Goal: Task Accomplishment & Management: Manage account settings

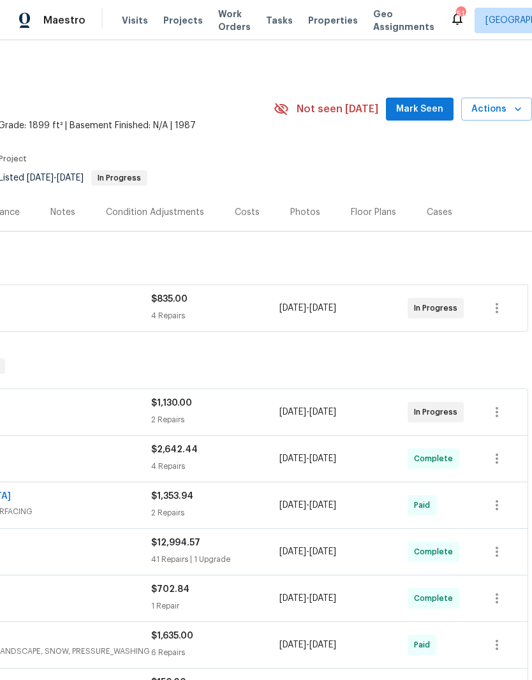
scroll to position [0, 189]
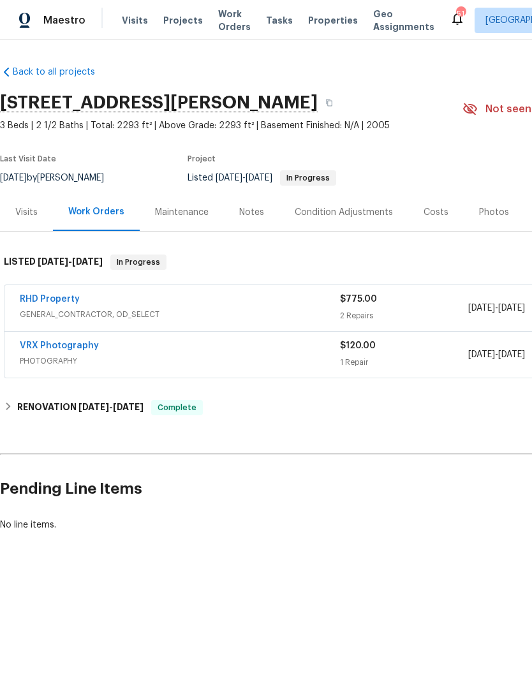
scroll to position [0, -1]
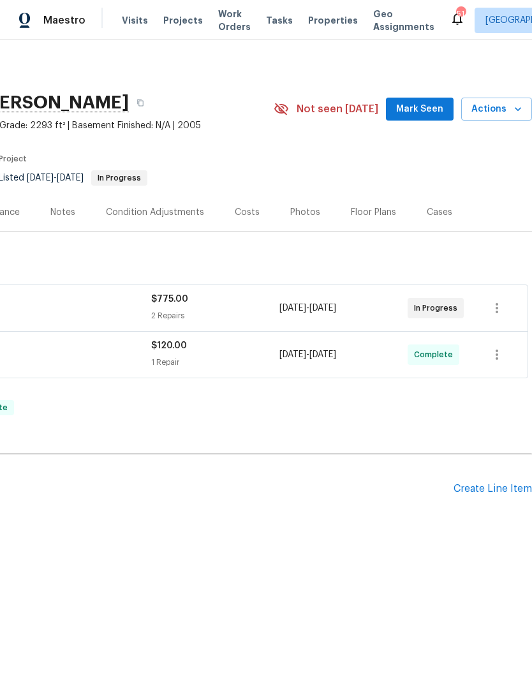
scroll to position [0, 189]
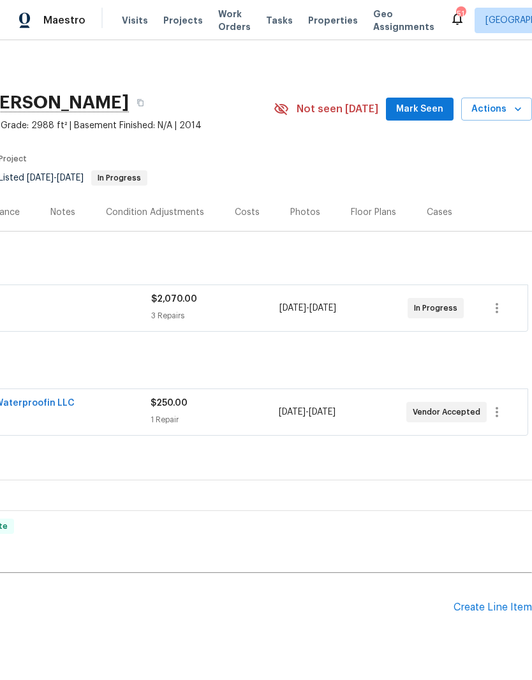
scroll to position [0, 189]
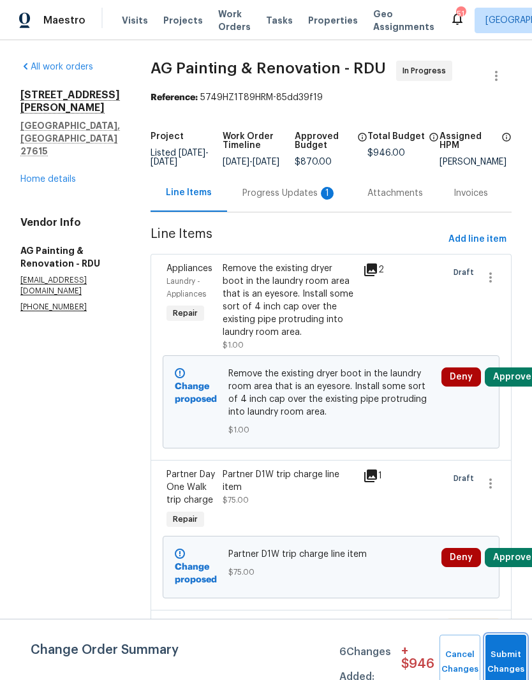
click at [501, 648] on button "Submit Changes" at bounding box center [505, 661] width 41 height 55
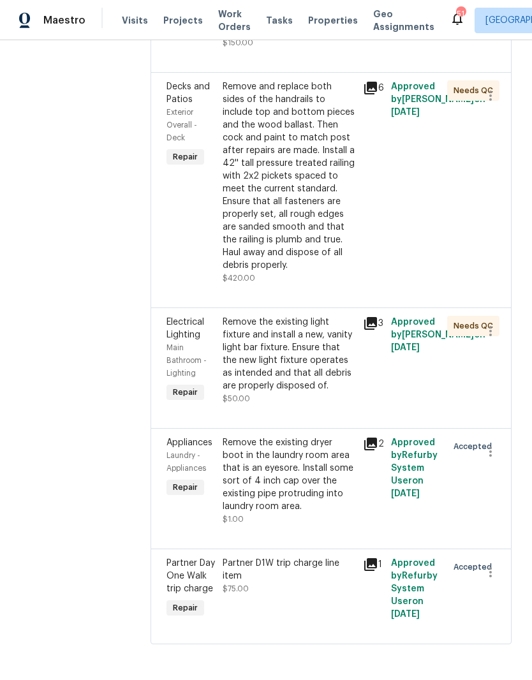
scroll to position [473, 0]
click at [295, 513] on div "Remove the existing dryer boot in the laundry room area that is an eyesore. Ins…" at bounding box center [289, 474] width 133 height 77
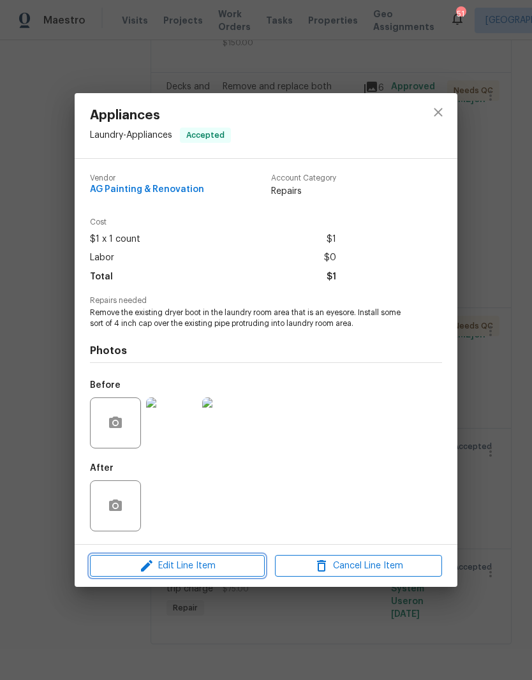
click at [124, 569] on span "Edit Line Item" at bounding box center [177, 566] width 167 height 16
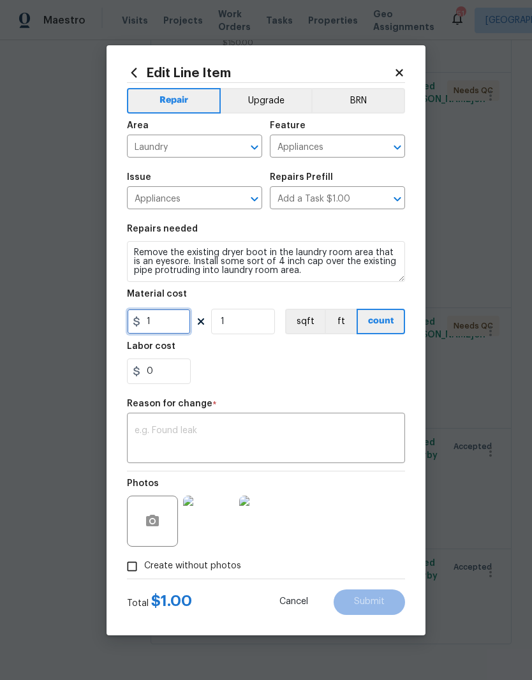
click at [159, 323] on input "1" at bounding box center [159, 322] width 64 height 26
click at [247, 390] on section "Repairs needed Remove the existing dryer boot in the laundry room area that is …" at bounding box center [266, 304] width 278 height 175
click at [162, 326] on input "40" at bounding box center [159, 322] width 64 height 26
type input "35"
click at [231, 401] on div "Reason for change *" at bounding box center [266, 407] width 278 height 17
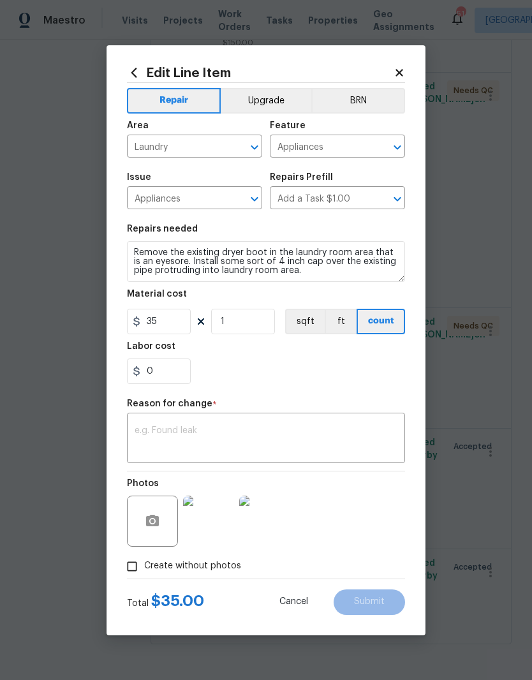
click at [168, 439] on textarea at bounding box center [266, 439] width 263 height 27
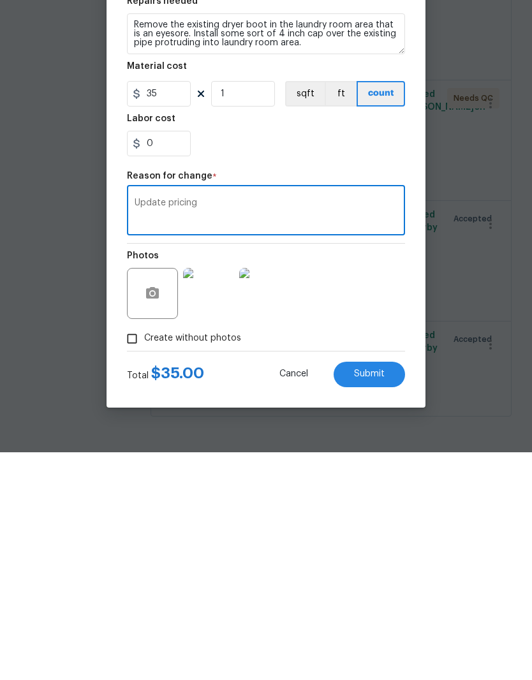
type textarea "Update pricing"
click at [379, 597] on span "Submit" at bounding box center [369, 602] width 31 height 10
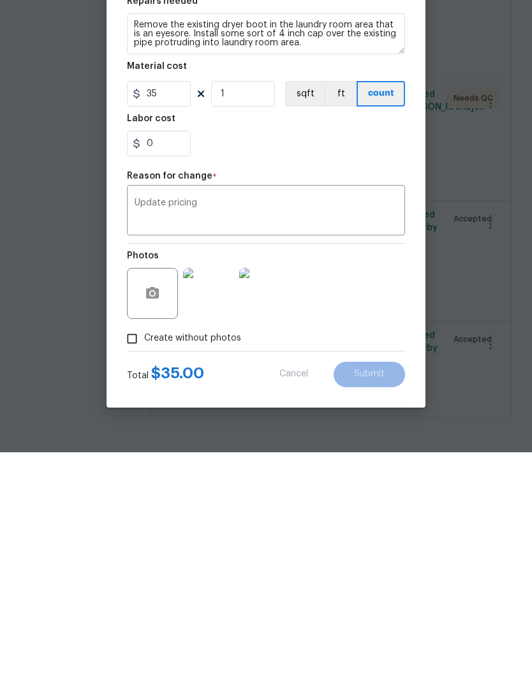
scroll to position [52, 0]
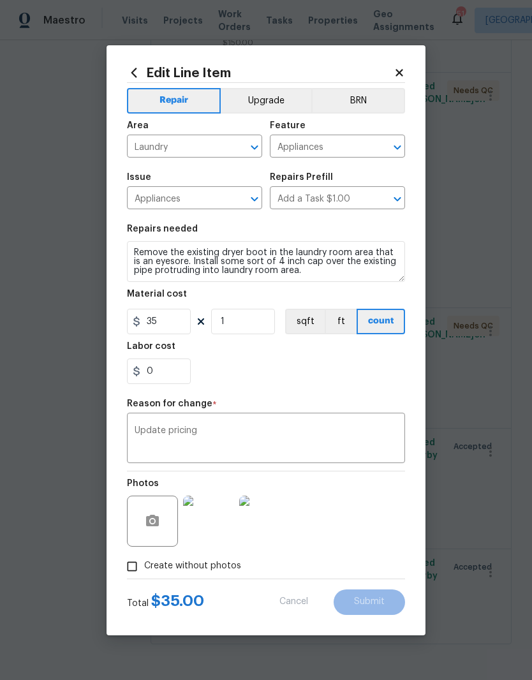
type input "1"
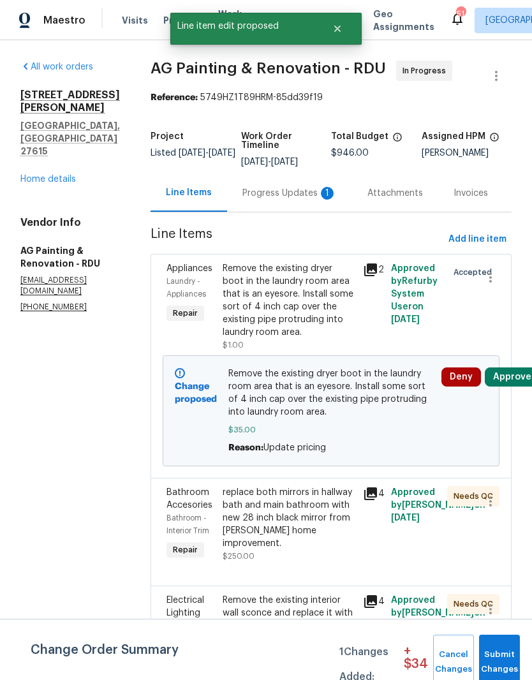
click at [511, 386] on button "Approve" at bounding box center [512, 376] width 55 height 19
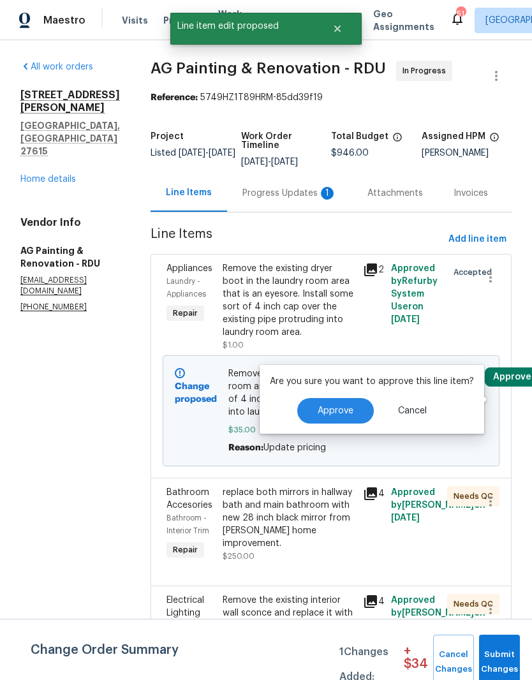
click at [357, 414] on button "Approve" at bounding box center [335, 411] width 77 height 26
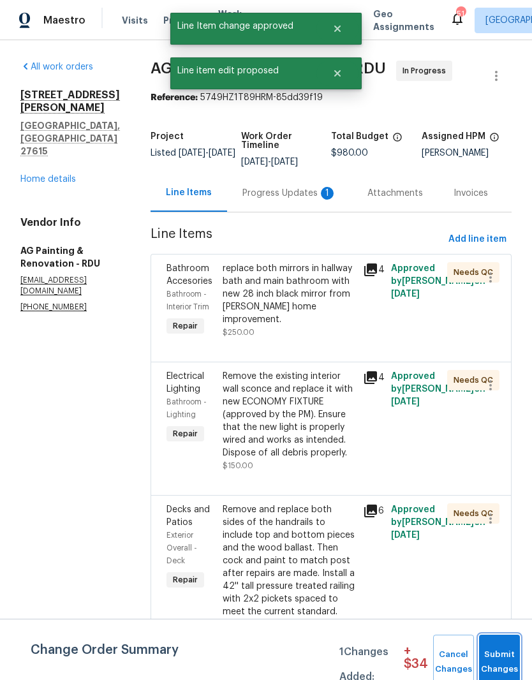
click at [495, 650] on span "Submit Changes" at bounding box center [499, 661] width 28 height 29
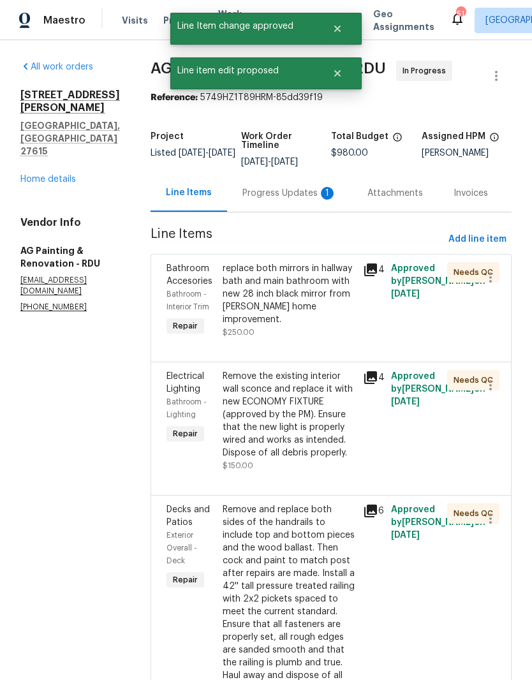
click at [298, 189] on div "Progress Updates 1" at bounding box center [289, 193] width 94 height 13
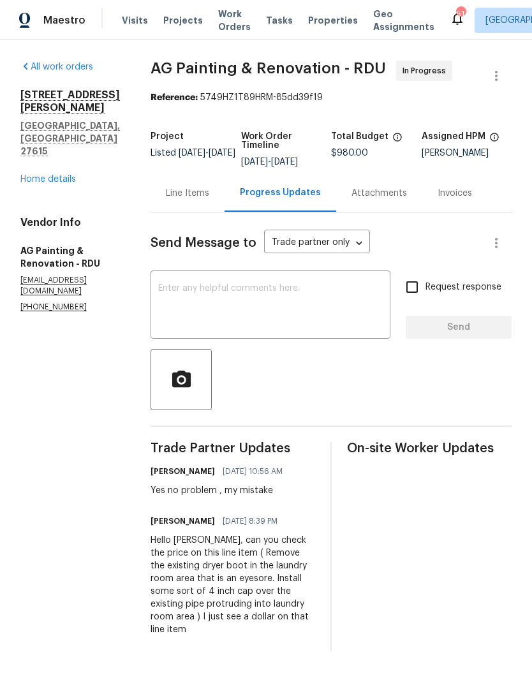
click at [56, 175] on link "Home details" at bounding box center [47, 179] width 55 height 9
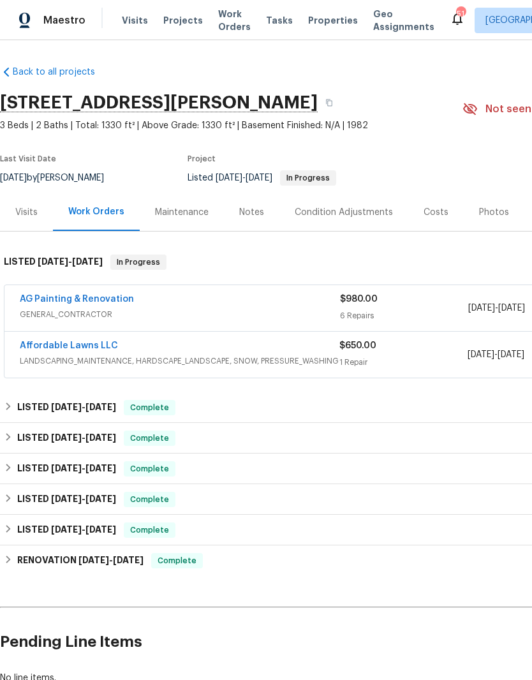
click at [66, 295] on link "AG Painting & Renovation" at bounding box center [77, 299] width 114 height 9
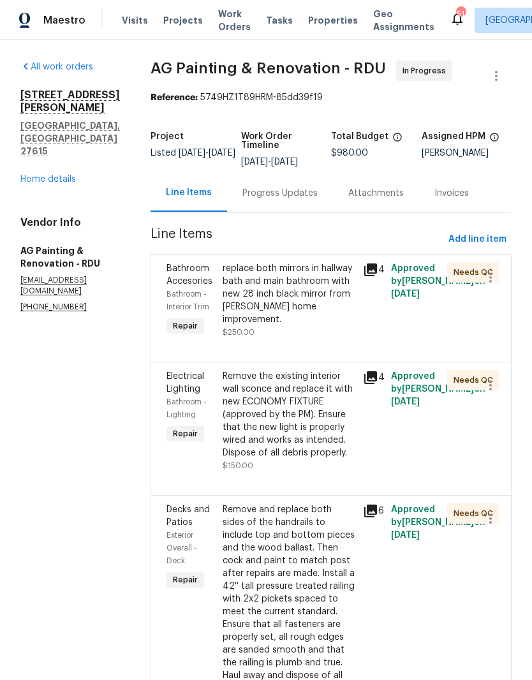
click at [277, 311] on div "replace both mirrors in hallway bath and main bathroom with new 28 inch black m…" at bounding box center [289, 294] width 133 height 64
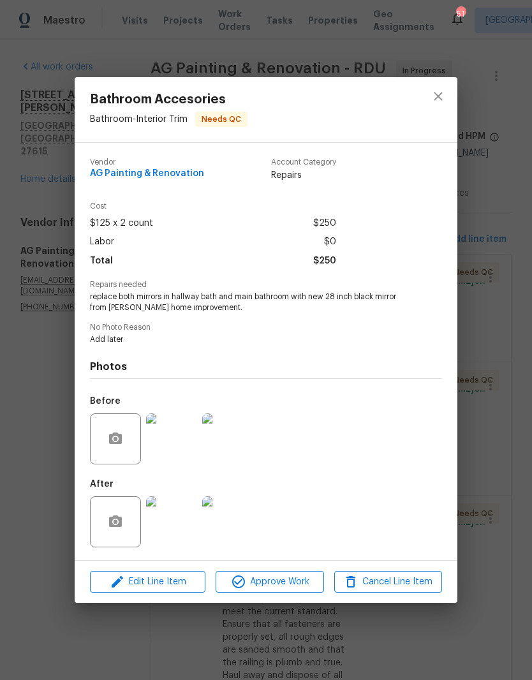
click at [165, 521] on img at bounding box center [171, 521] width 51 height 51
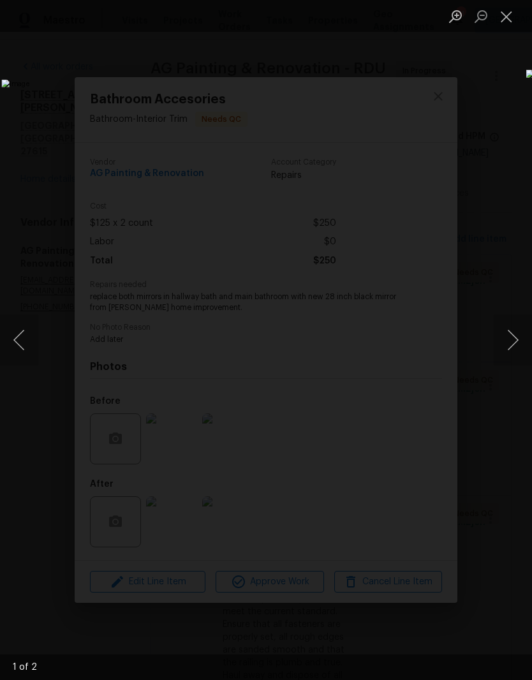
click at [511, 338] on button "Next image" at bounding box center [513, 339] width 38 height 51
click at [511, 348] on button "Next image" at bounding box center [513, 339] width 38 height 51
click at [510, 346] on button "Next image" at bounding box center [513, 339] width 38 height 51
click at [512, 10] on button "Close lightbox" at bounding box center [507, 16] width 26 height 22
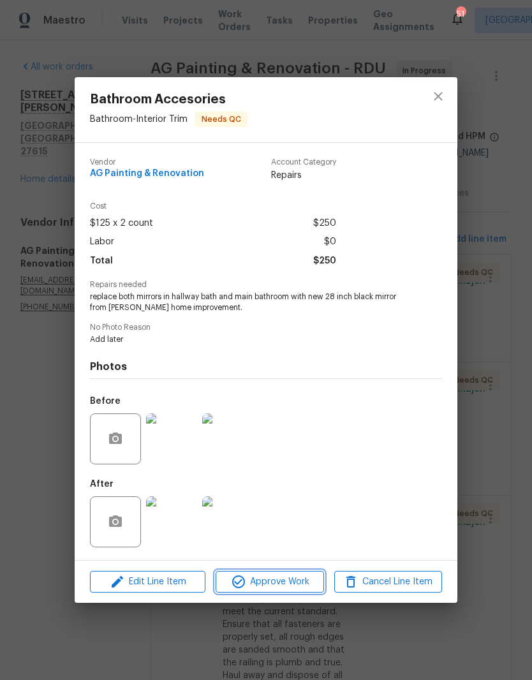
click at [255, 582] on span "Approve Work" at bounding box center [269, 582] width 100 height 16
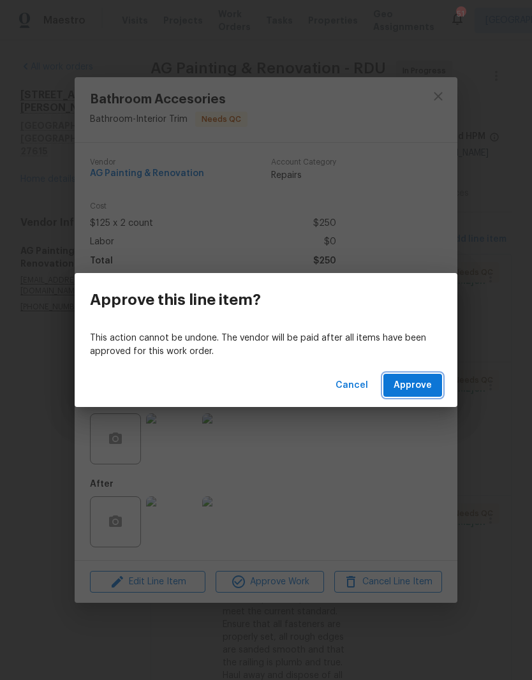
click at [421, 383] on span "Approve" at bounding box center [412, 385] width 38 height 16
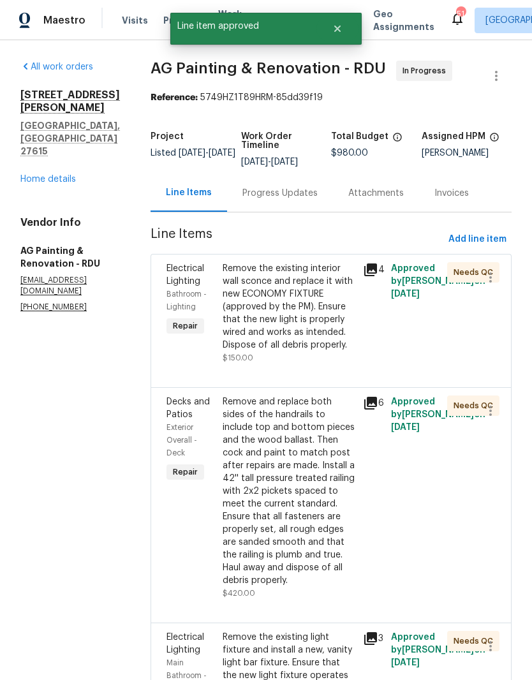
click at [289, 346] on div "Remove the existing interior wall sconce and replace it with new ECONOMY FIXTUR…" at bounding box center [289, 306] width 133 height 89
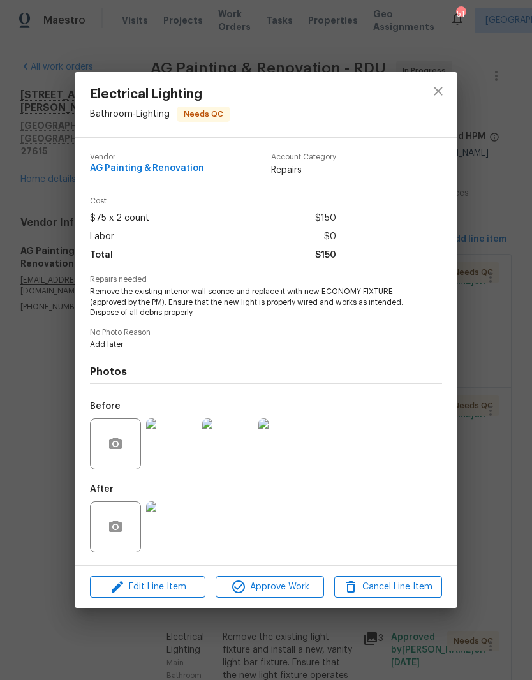
click at [174, 515] on img at bounding box center [171, 526] width 51 height 51
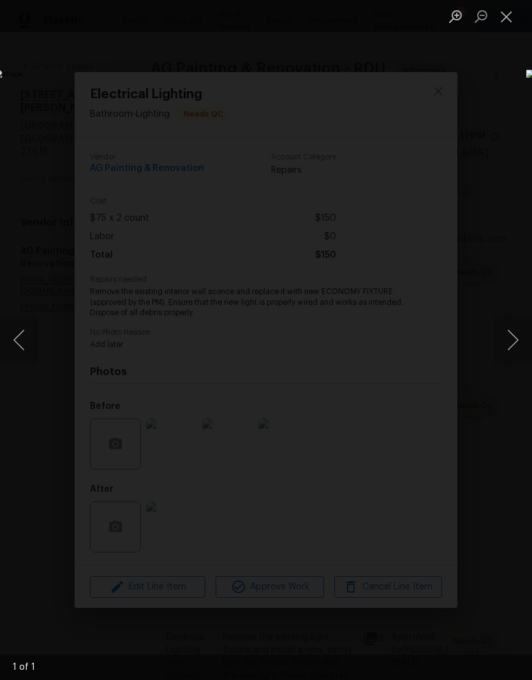
click at [513, 17] on button "Close lightbox" at bounding box center [507, 16] width 26 height 22
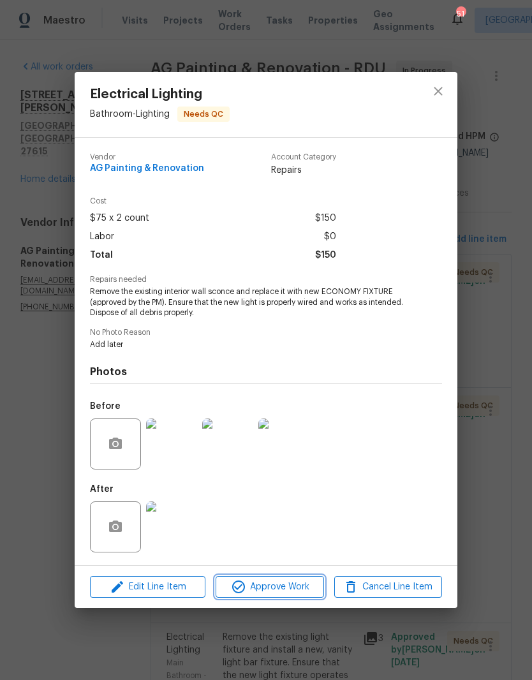
click at [281, 585] on span "Approve Work" at bounding box center [269, 587] width 100 height 16
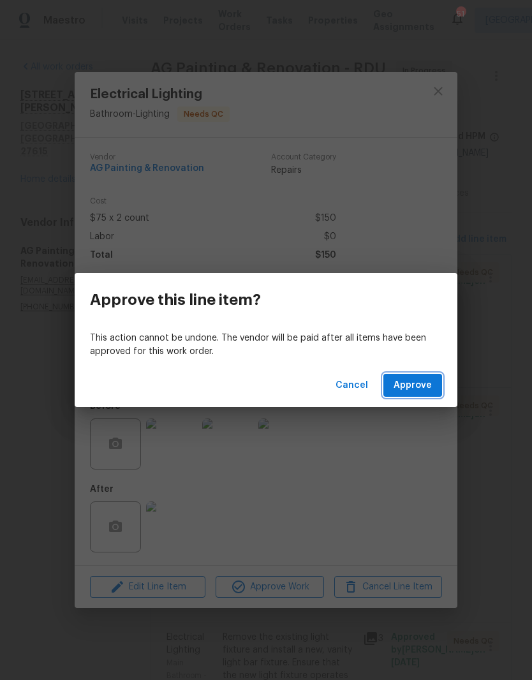
click at [418, 386] on span "Approve" at bounding box center [412, 385] width 38 height 16
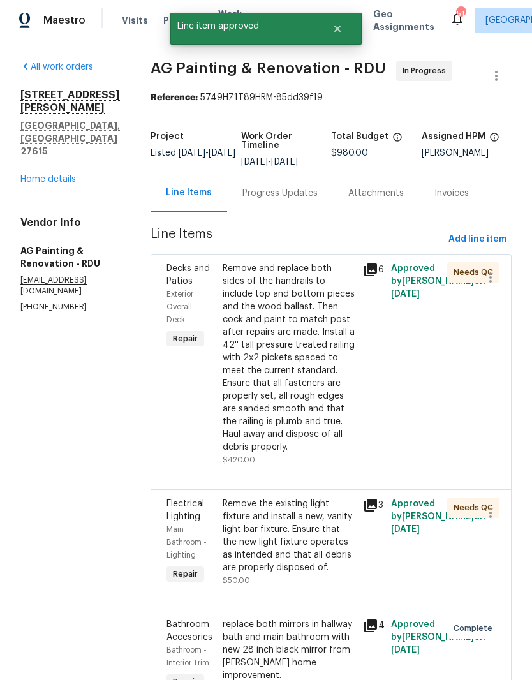
click at [279, 406] on div "Remove and replace both sides of the handrails to include top and bottom pieces…" at bounding box center [289, 357] width 133 height 191
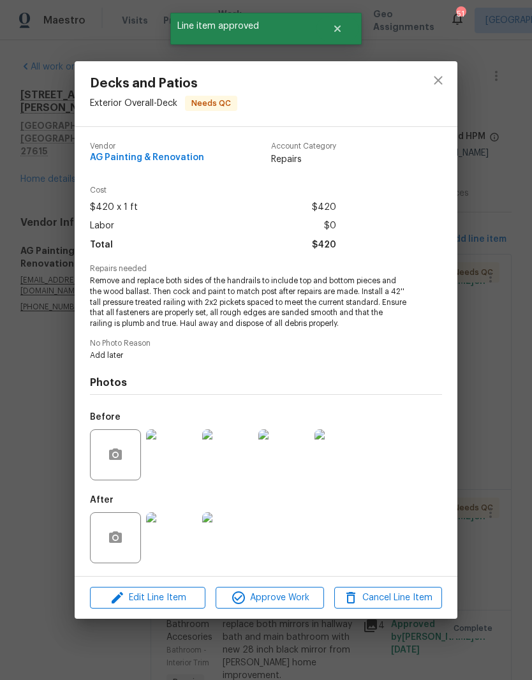
click at [173, 539] on img at bounding box center [171, 537] width 51 height 51
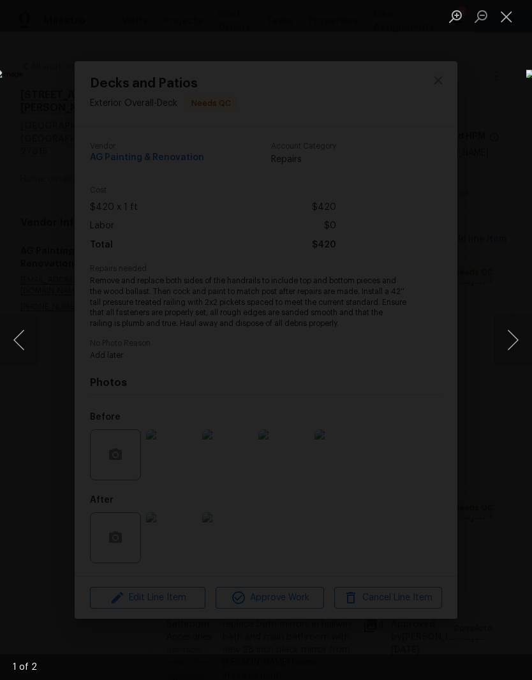
click at [511, 349] on button "Next image" at bounding box center [513, 339] width 38 height 51
click at [509, 14] on button "Close lightbox" at bounding box center [507, 16] width 26 height 22
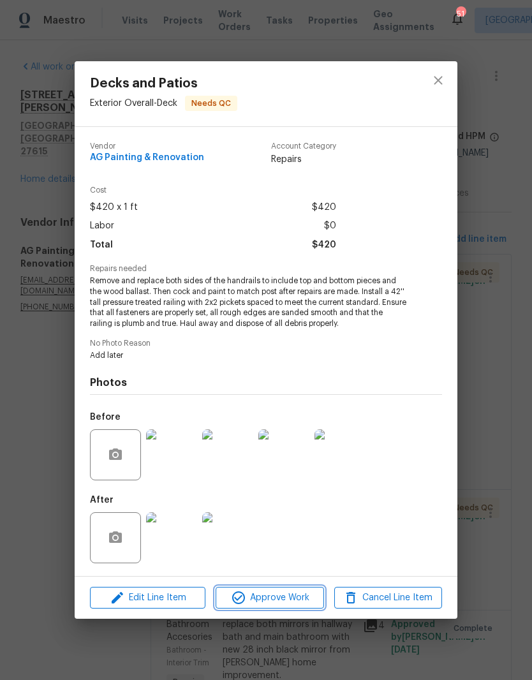
click at [277, 603] on span "Approve Work" at bounding box center [269, 598] width 100 height 16
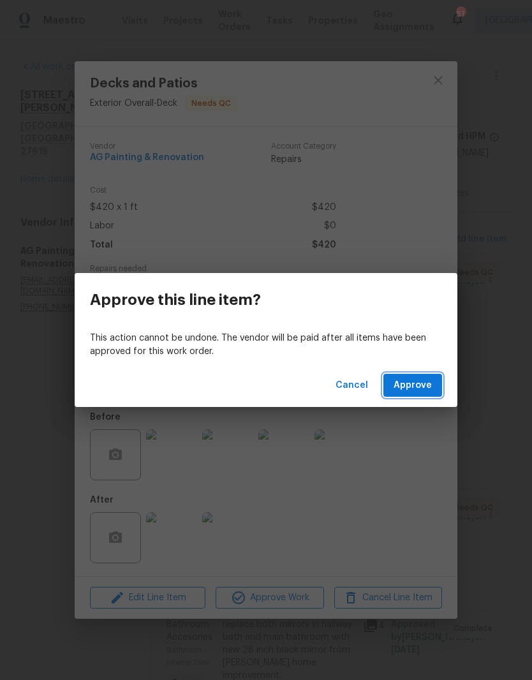
click at [413, 385] on span "Approve" at bounding box center [412, 385] width 38 height 16
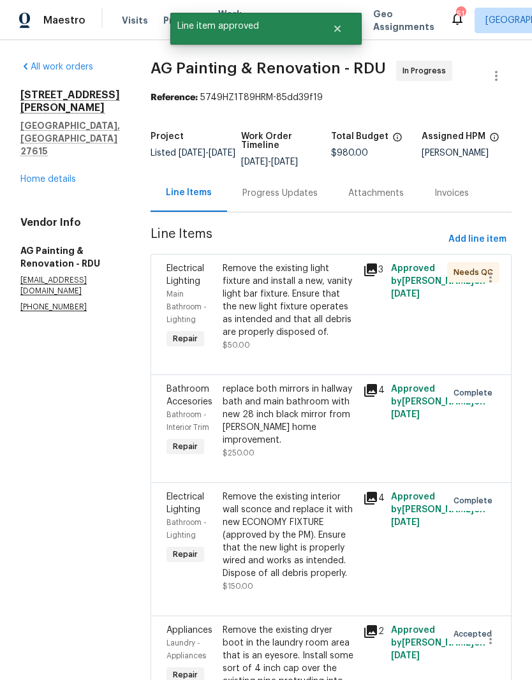
click at [284, 339] on div "Remove the existing light fixture and install a new, vanity light bar fixture. …" at bounding box center [289, 300] width 133 height 77
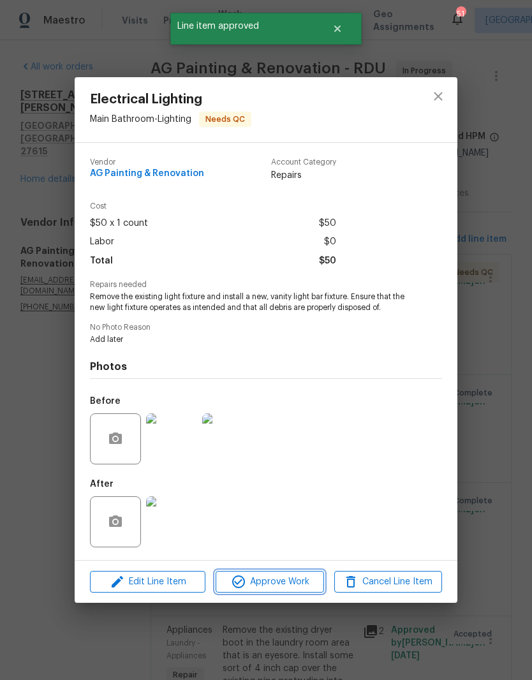
click at [247, 582] on span "Approve Work" at bounding box center [269, 582] width 100 height 16
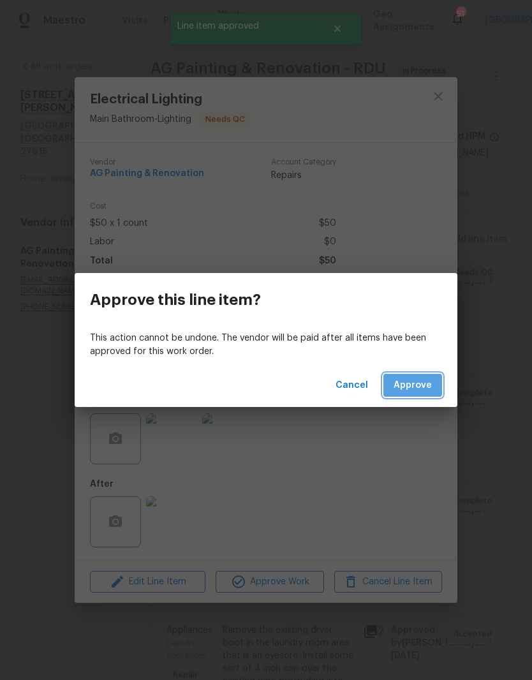
click at [427, 389] on span "Approve" at bounding box center [412, 385] width 38 height 16
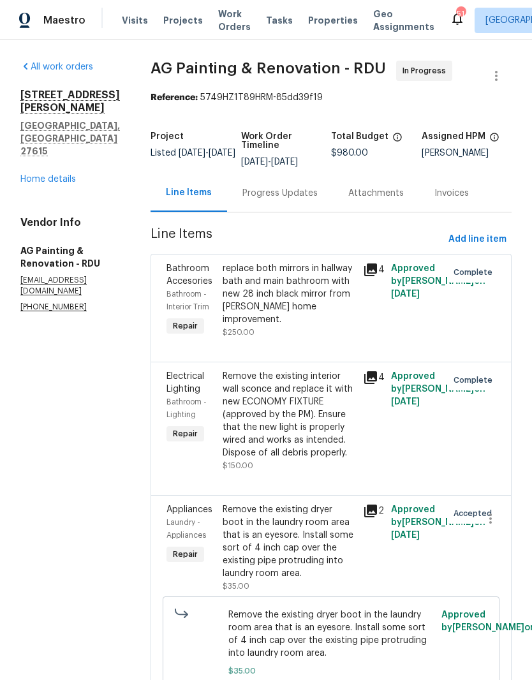
click at [50, 175] on link "Home details" at bounding box center [47, 179] width 55 height 9
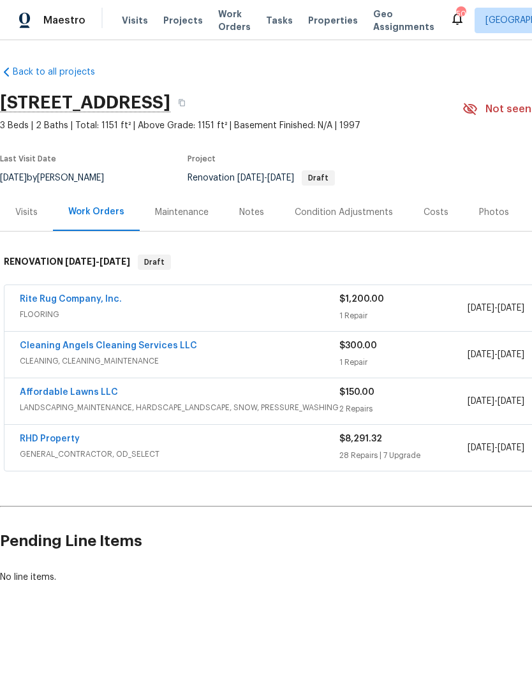
click at [53, 436] on link "RHD Property" at bounding box center [50, 438] width 60 height 9
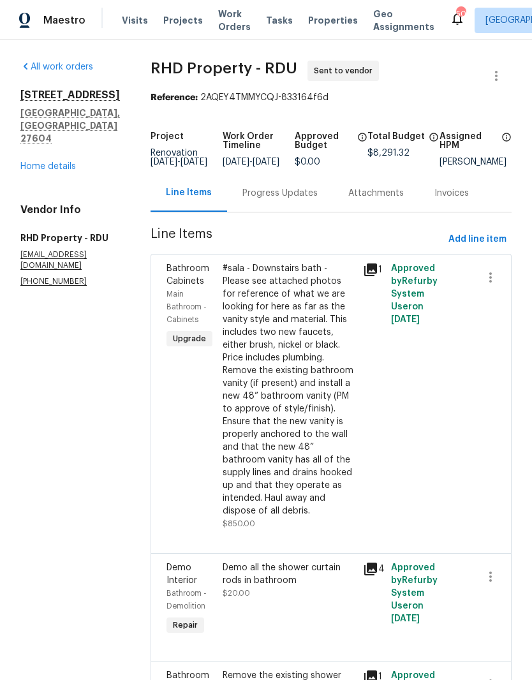
click at [277, 209] on div "Progress Updates" at bounding box center [280, 193] width 106 height 38
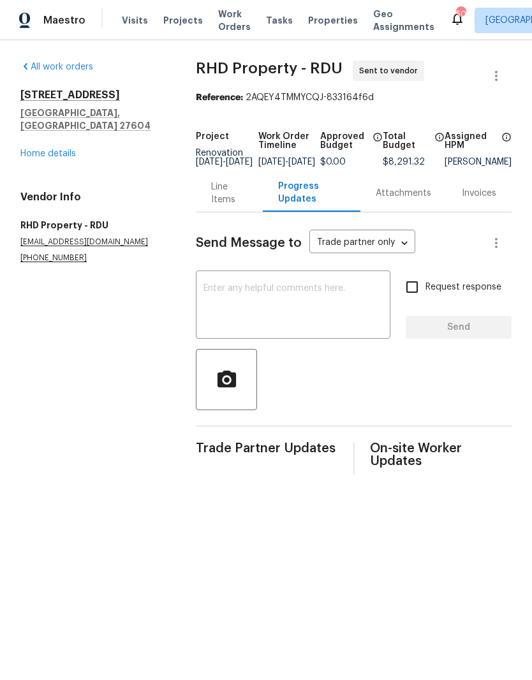
click at [212, 308] on textarea at bounding box center [292, 306] width 179 height 45
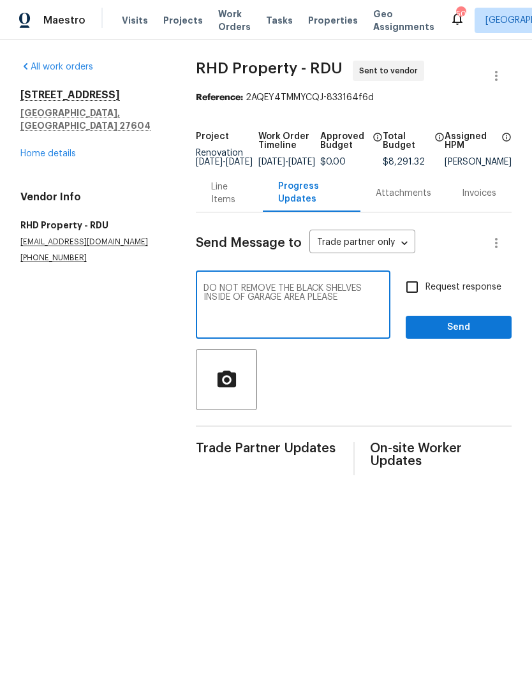
type textarea "DO NOT REMOVE THE BLACK SHELVES INSIDE OF GARAGE AREA PLEASE"
click at [414, 300] on input "Request response" at bounding box center [412, 287] width 27 height 27
checkbox input "true"
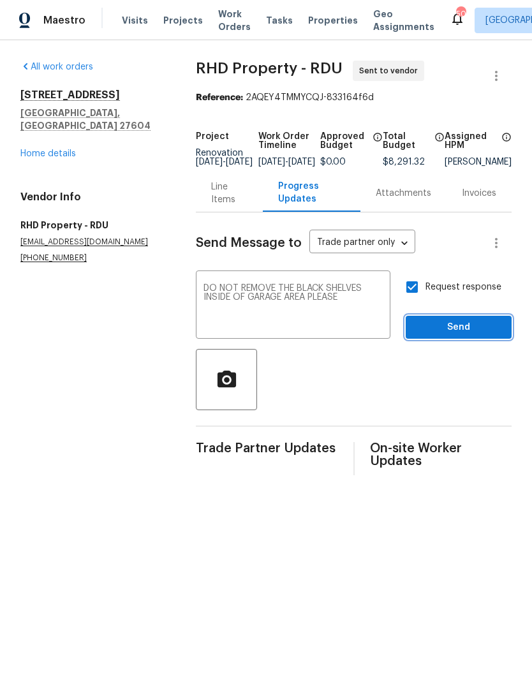
click at [454, 335] on span "Send" at bounding box center [458, 327] width 85 height 16
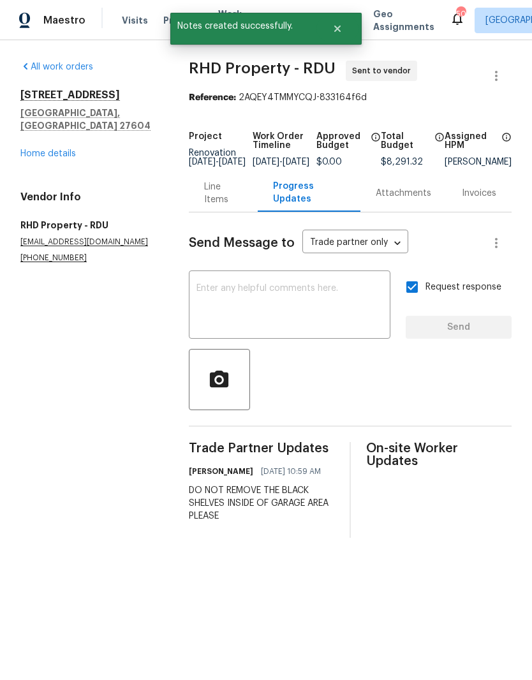
click at [216, 202] on div "Line Items" at bounding box center [223, 193] width 38 height 26
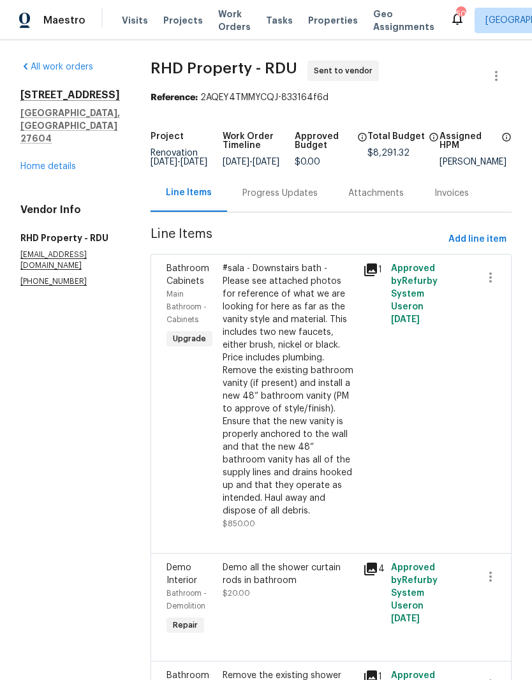
click at [40, 162] on link "Home details" at bounding box center [47, 166] width 55 height 9
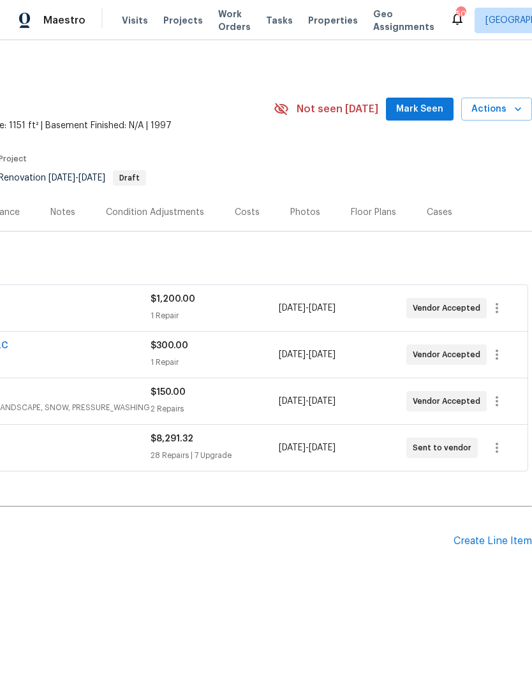
scroll to position [0, 189]
click at [474, 475] on div "Back to all projects 1340 Beacon Village Dr, Raleigh, NC 27604 3 Beds | 2 Baths…" at bounding box center [171, 324] width 721 height 538
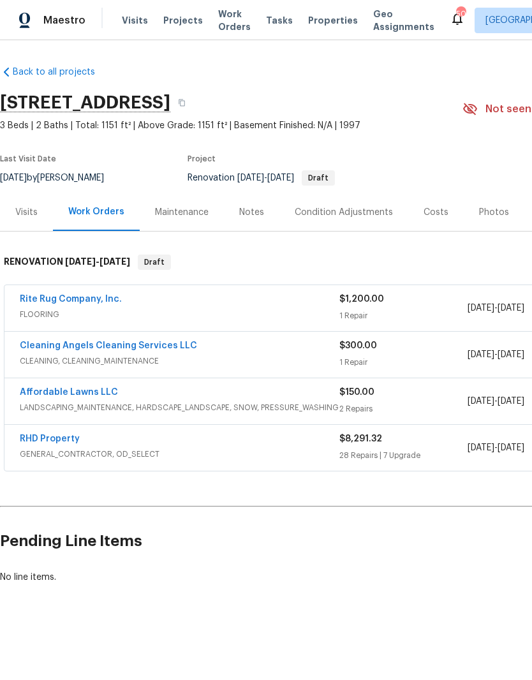
scroll to position [0, 0]
click at [62, 434] on link "RHD Property" at bounding box center [50, 438] width 60 height 9
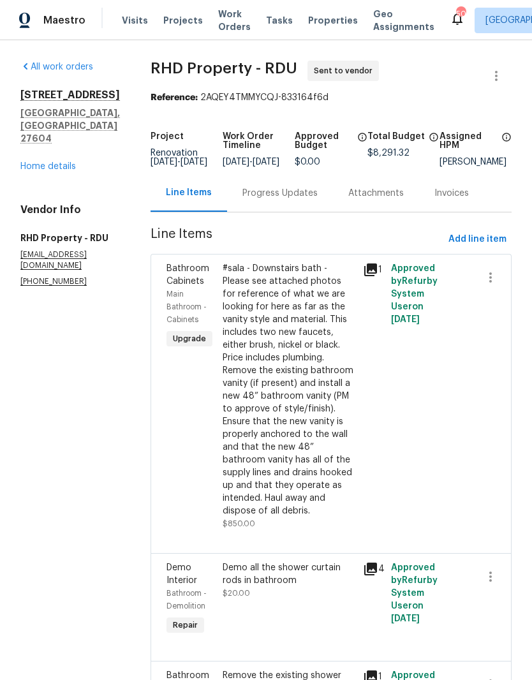
click at [44, 131] on div "1340 Beacon Village Dr Raleigh, NC 27604 Home details" at bounding box center [69, 131] width 99 height 84
click at [46, 162] on link "Home details" at bounding box center [47, 166] width 55 height 9
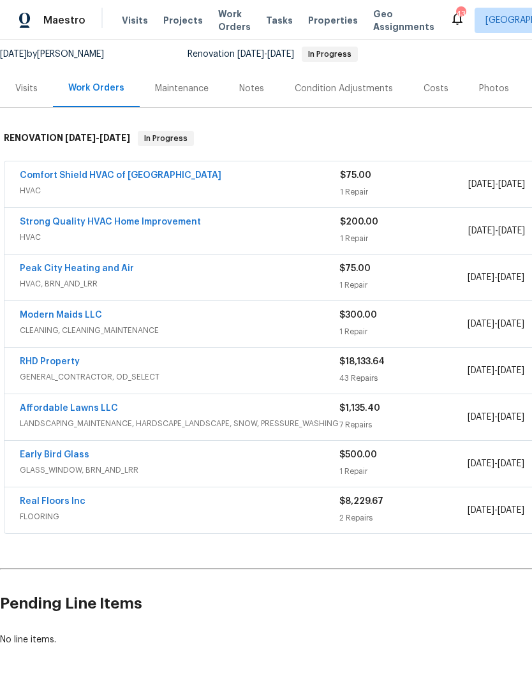
scroll to position [124, 0]
click at [62, 497] on link "Real Floors Inc" at bounding box center [53, 501] width 66 height 9
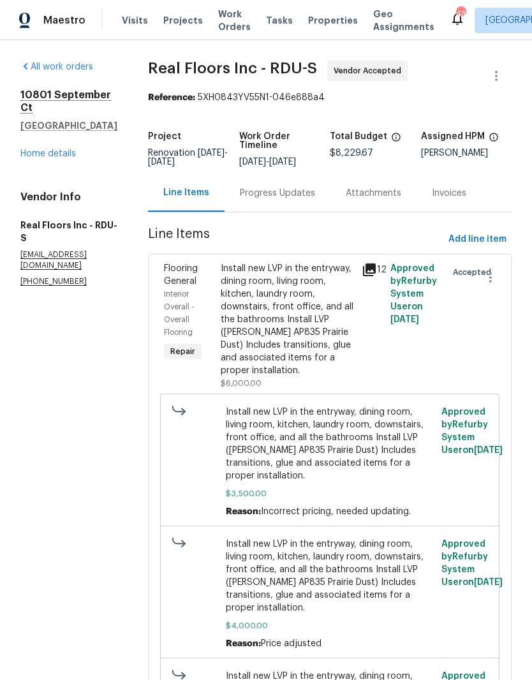
click at [284, 198] on div "Progress Updates" at bounding box center [277, 193] width 75 height 13
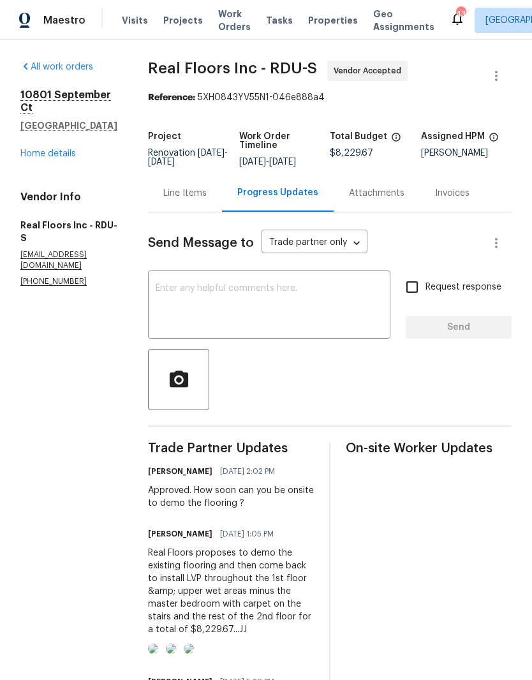
click at [173, 317] on textarea at bounding box center [269, 306] width 227 height 45
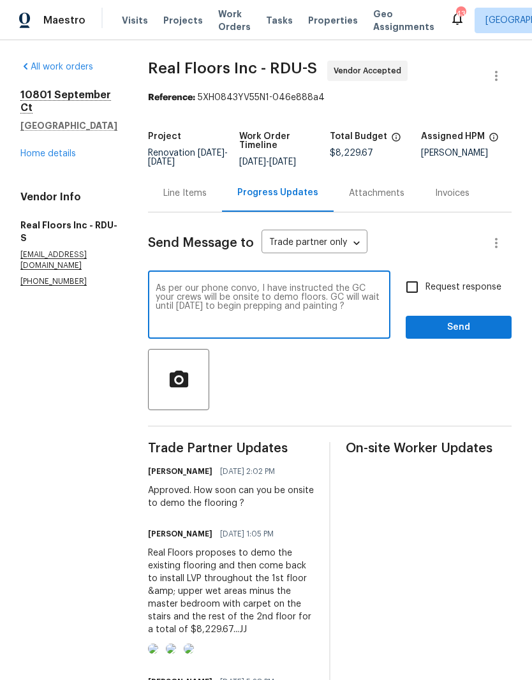
type textarea "As per our phone convo, I have instructed the GC your crews will be onsite to d…"
click at [414, 300] on input "Request response" at bounding box center [412, 287] width 27 height 27
checkbox input "true"
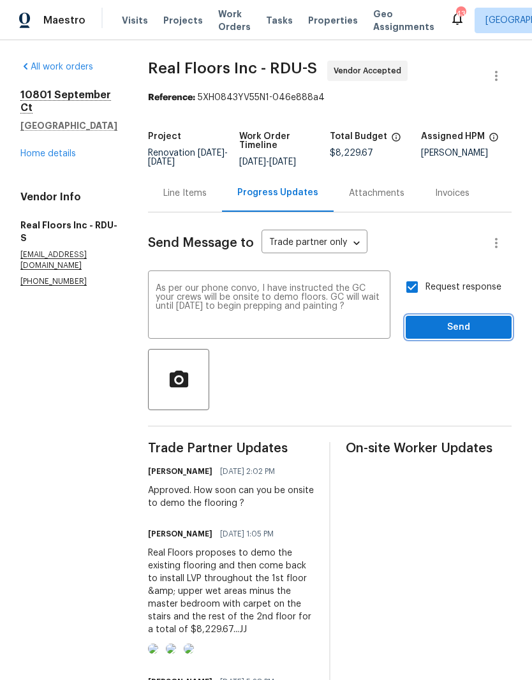
click at [437, 332] on span "Send" at bounding box center [458, 327] width 85 height 16
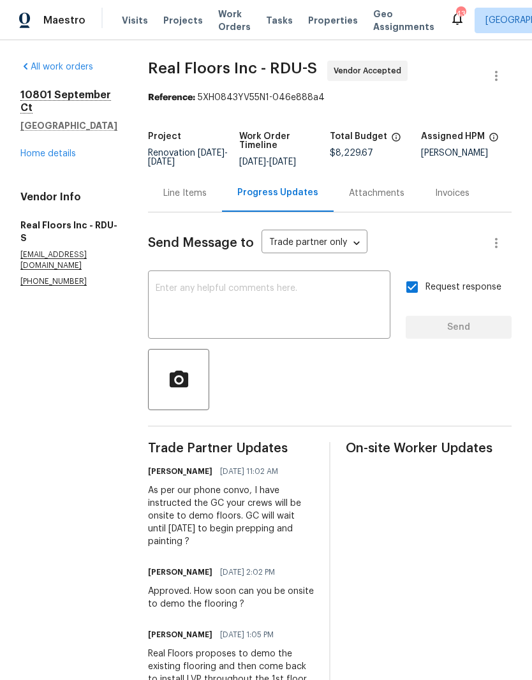
click at [43, 149] on link "Home details" at bounding box center [47, 153] width 55 height 9
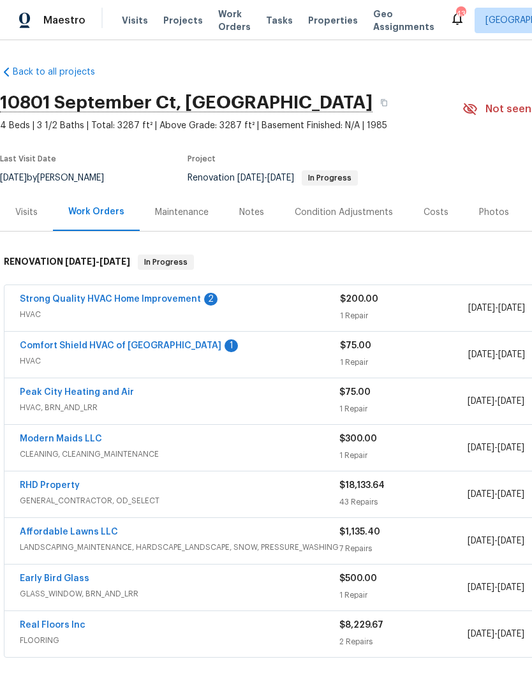
click at [79, 344] on link "Comfort Shield HVAC of NC" at bounding box center [120, 345] width 201 height 9
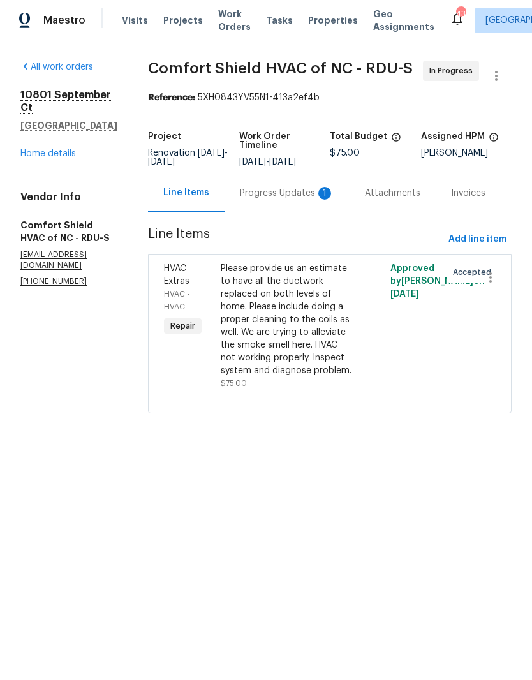
click at [285, 200] on div "Progress Updates 1" at bounding box center [287, 193] width 94 height 13
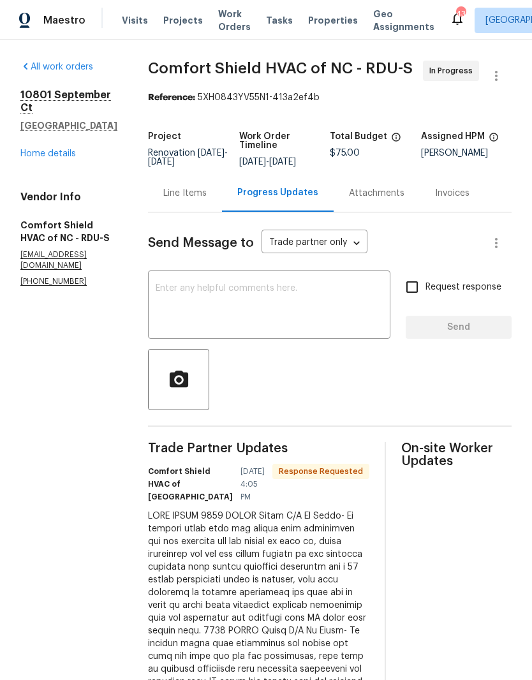
click at [49, 149] on link "Home details" at bounding box center [47, 153] width 55 height 9
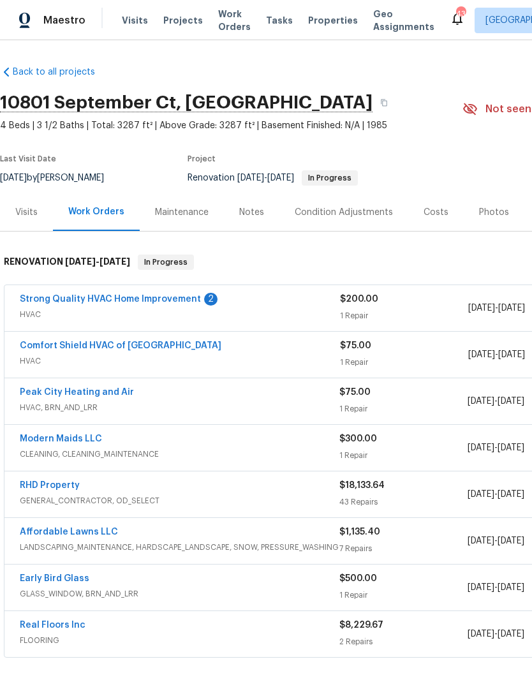
click at [77, 295] on link "Strong Quality HVAC Home Improvement" at bounding box center [110, 299] width 181 height 9
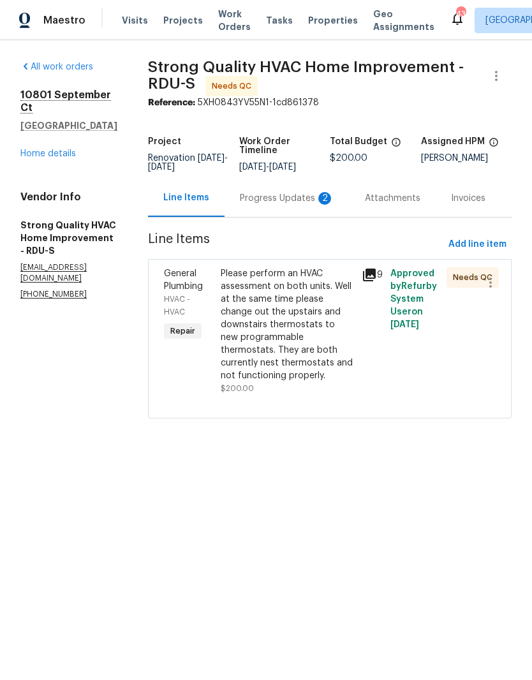
click at [284, 204] on div "Progress Updates 2" at bounding box center [287, 198] width 94 height 13
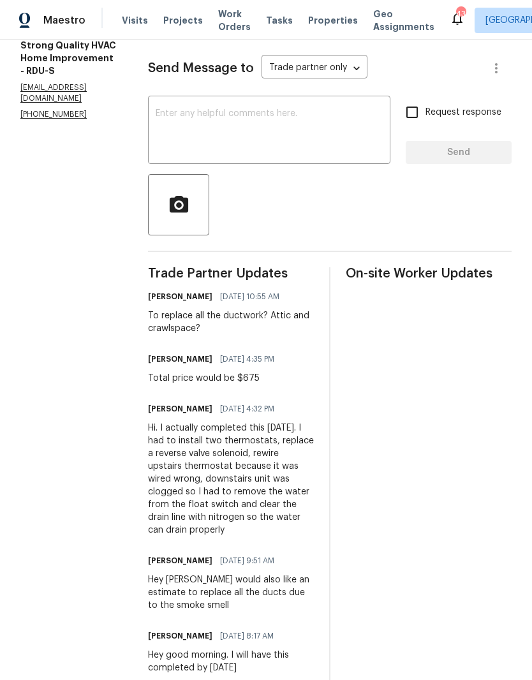
scroll to position [179, 0]
click at [186, 143] on textarea at bounding box center [269, 132] width 227 height 45
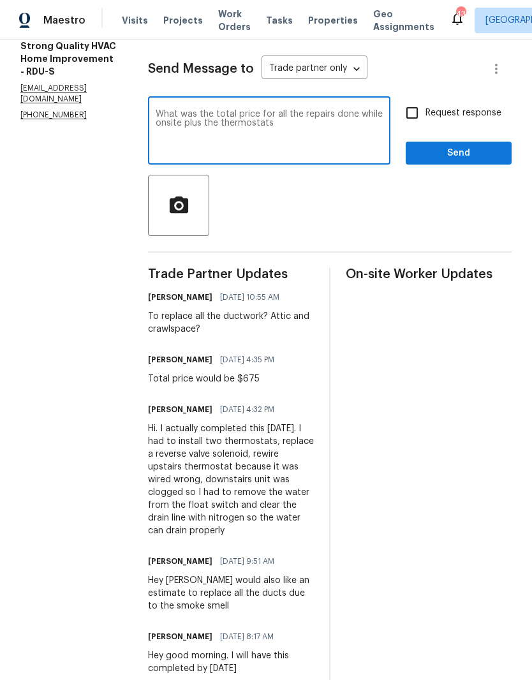
type textarea "What was the total price for all the repairs done while onsite plus the thermos…"
click at [411, 118] on input "Request response" at bounding box center [412, 112] width 27 height 27
checkbox input "true"
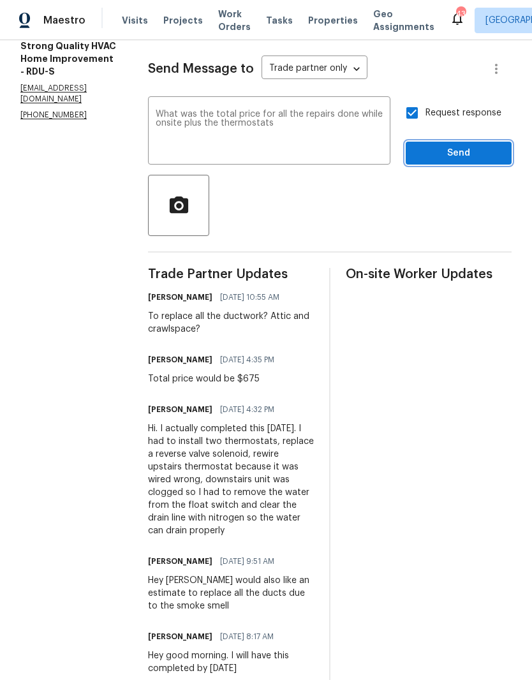
click at [447, 152] on button "Send" at bounding box center [459, 154] width 106 height 24
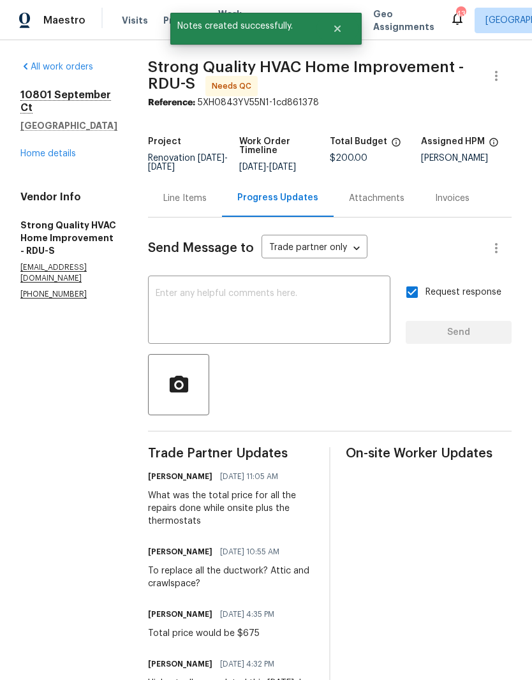
click at [42, 149] on link "Home details" at bounding box center [47, 153] width 55 height 9
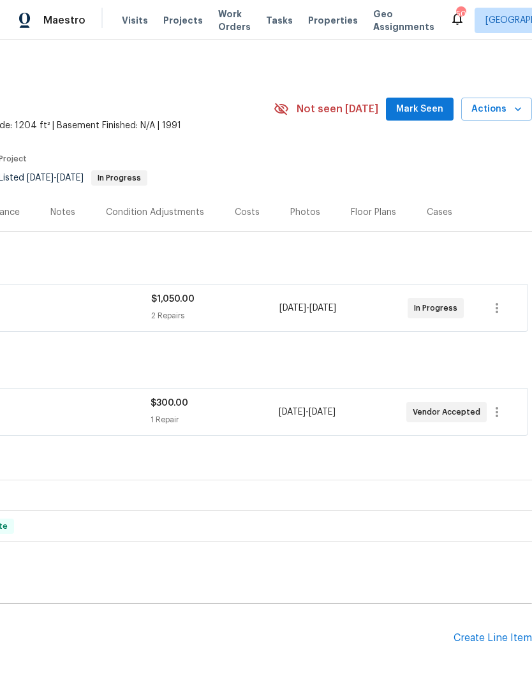
scroll to position [0, 189]
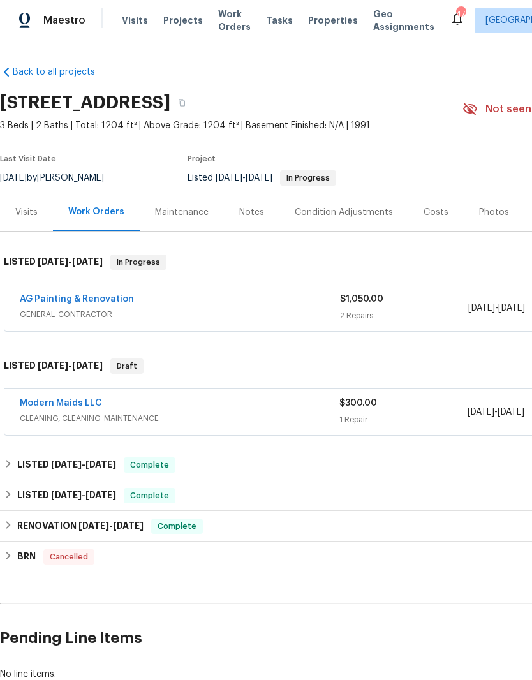
click at [80, 295] on link "AG Painting & Renovation" at bounding box center [77, 299] width 114 height 9
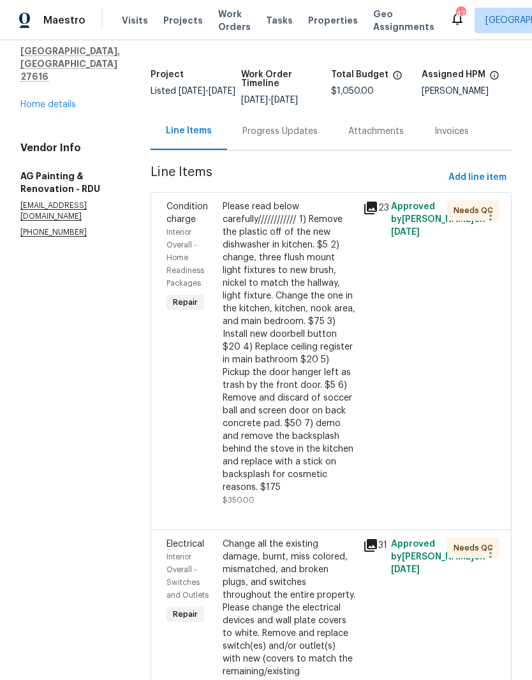
scroll to position [65, 0]
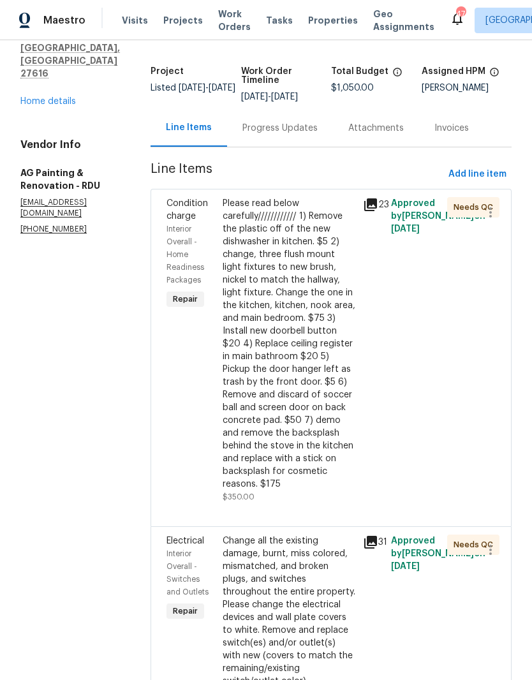
click at [320, 402] on div "Please read below carefully//////////// 1) Remove the plastic off of the new di…" at bounding box center [289, 343] width 133 height 293
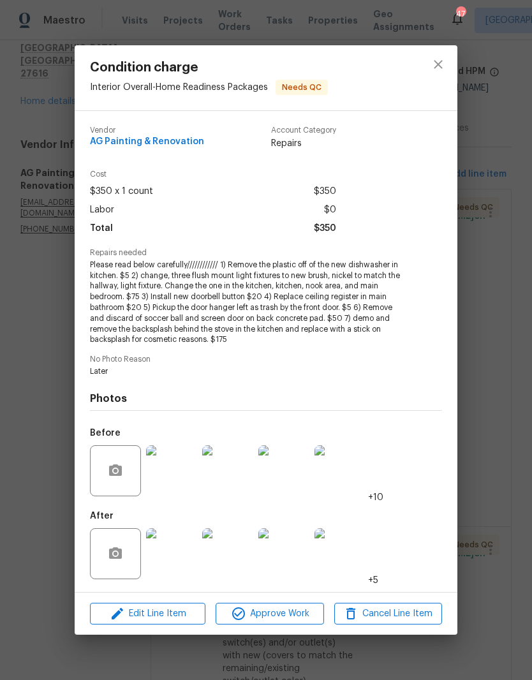
click at [180, 553] on img at bounding box center [171, 553] width 51 height 51
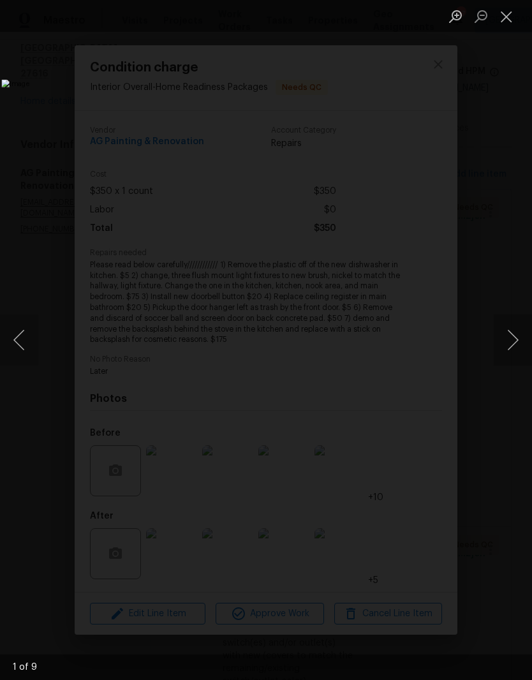
click at [509, 351] on button "Next image" at bounding box center [513, 339] width 38 height 51
click at [510, 348] on button "Next image" at bounding box center [513, 339] width 38 height 51
click at [509, 347] on button "Next image" at bounding box center [513, 339] width 38 height 51
click at [509, 349] on button "Next image" at bounding box center [513, 339] width 38 height 51
click at [509, 350] on button "Next image" at bounding box center [513, 339] width 38 height 51
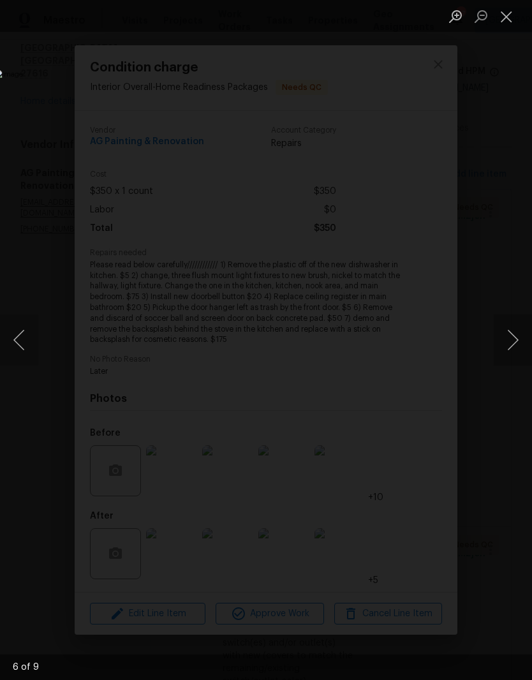
click at [513, 347] on button "Next image" at bounding box center [513, 339] width 38 height 51
click at [22, 338] on button "Previous image" at bounding box center [19, 339] width 38 height 51
click at [510, 346] on button "Next image" at bounding box center [513, 339] width 38 height 51
click at [511, 349] on button "Next image" at bounding box center [513, 339] width 38 height 51
click at [508, 349] on button "Next image" at bounding box center [513, 339] width 38 height 51
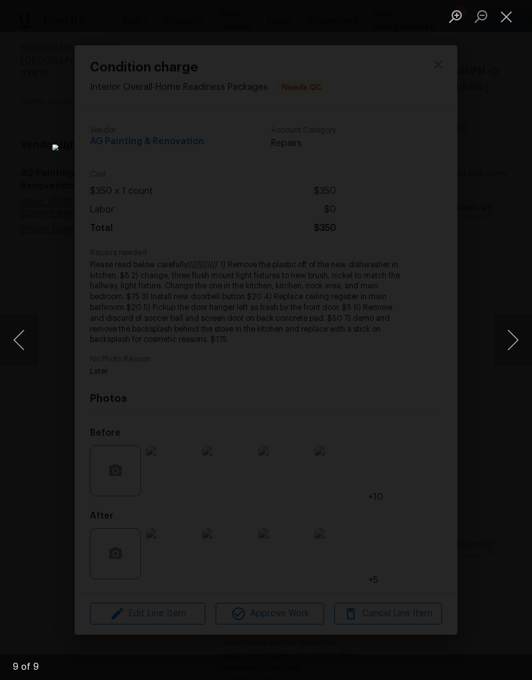
click at [510, 349] on button "Next image" at bounding box center [513, 339] width 38 height 51
click at [511, 348] on button "Next image" at bounding box center [513, 339] width 38 height 51
click at [506, 19] on button "Close lightbox" at bounding box center [507, 16] width 26 height 22
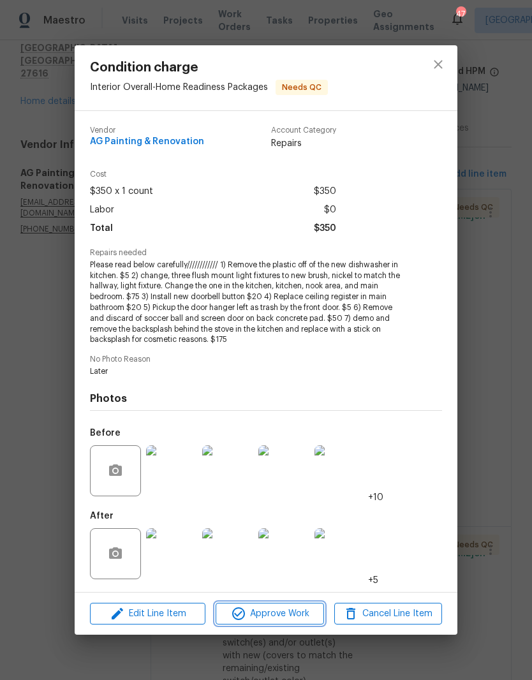
click at [288, 610] on span "Approve Work" at bounding box center [269, 614] width 100 height 16
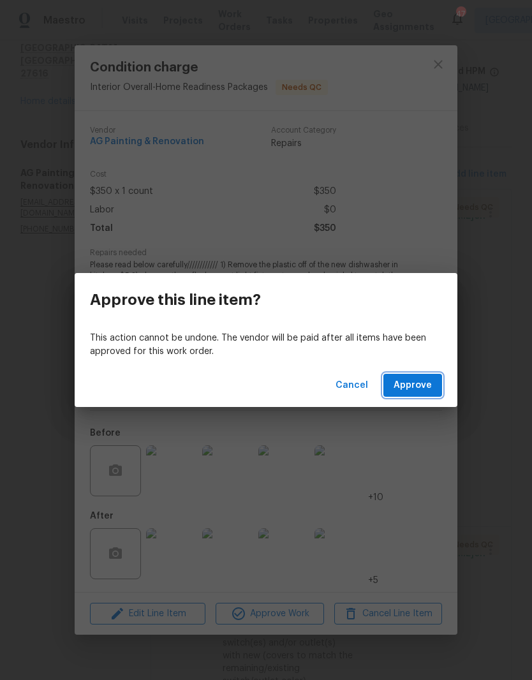
click at [409, 381] on span "Approve" at bounding box center [412, 385] width 38 height 16
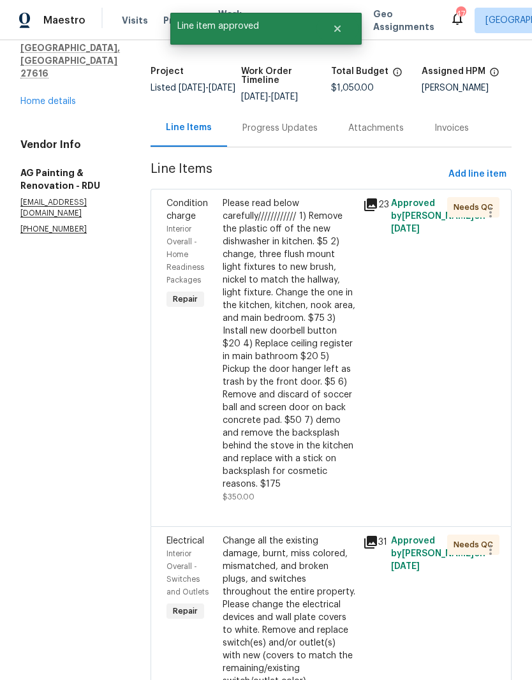
scroll to position [0, 0]
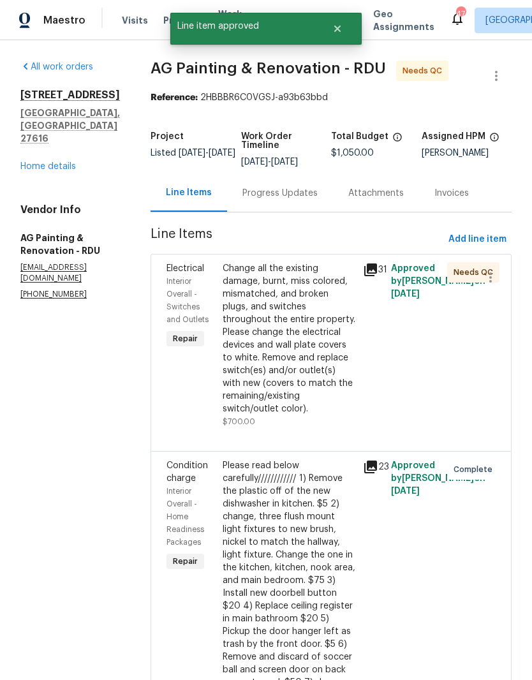
click at [328, 408] on div "Change all the existing damage, burnt, miss colored, mismatched, and broken plu…" at bounding box center [289, 338] width 133 height 153
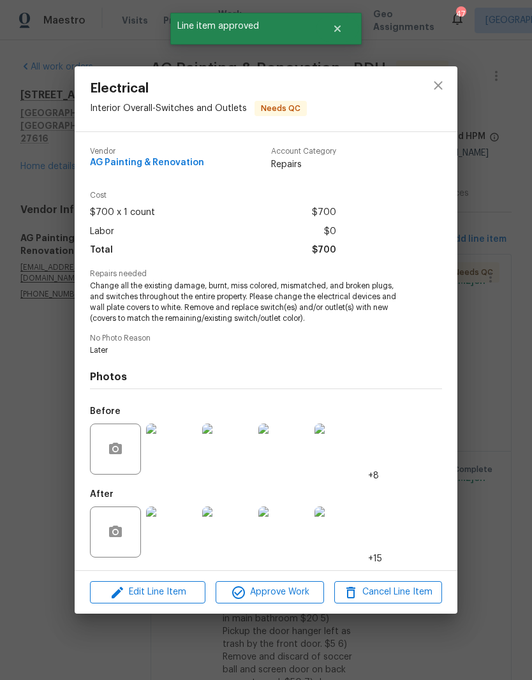
click at [183, 533] on img at bounding box center [171, 531] width 51 height 51
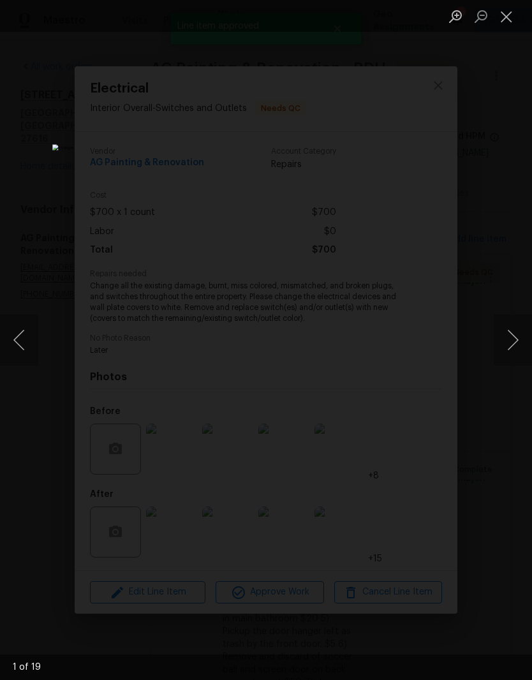
click at [509, 347] on button "Next image" at bounding box center [513, 339] width 38 height 51
click at [509, 346] on button "Next image" at bounding box center [513, 339] width 38 height 51
click at [513, 344] on button "Next image" at bounding box center [513, 339] width 38 height 51
click at [513, 343] on button "Next image" at bounding box center [513, 339] width 38 height 51
click at [509, 344] on button "Next image" at bounding box center [513, 339] width 38 height 51
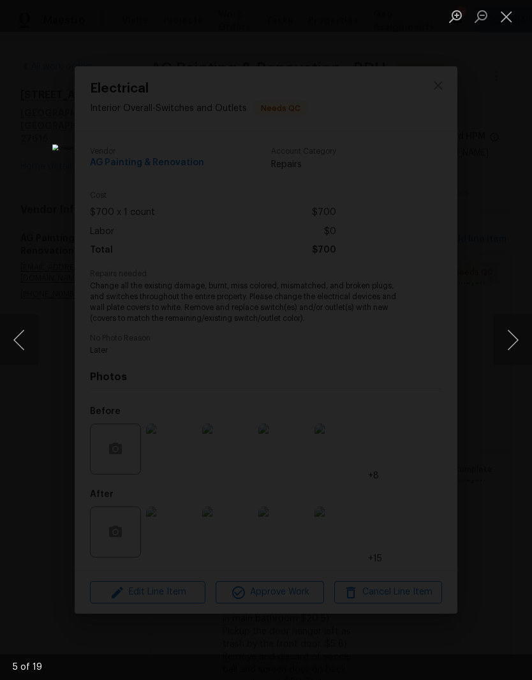
click at [509, 344] on button "Next image" at bounding box center [513, 339] width 38 height 51
click at [511, 337] on button "Next image" at bounding box center [513, 339] width 38 height 51
click at [510, 336] on button "Next image" at bounding box center [513, 339] width 38 height 51
click at [508, 331] on button "Next image" at bounding box center [513, 339] width 38 height 51
click at [507, 14] on button "Close lightbox" at bounding box center [507, 16] width 26 height 22
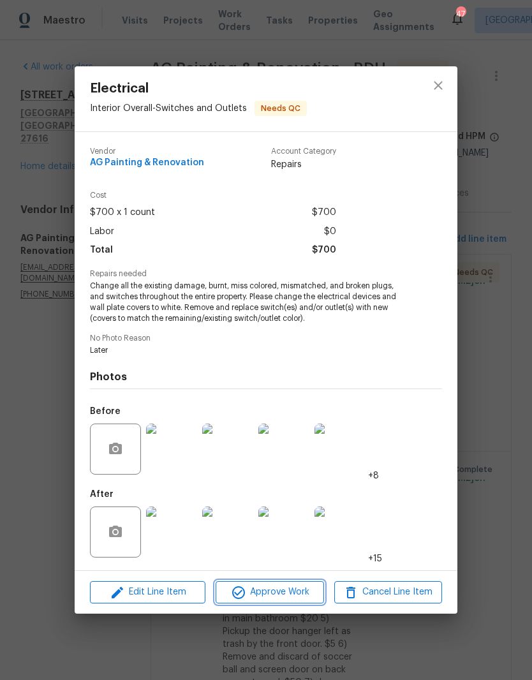
click at [280, 592] on span "Approve Work" at bounding box center [269, 592] width 100 height 16
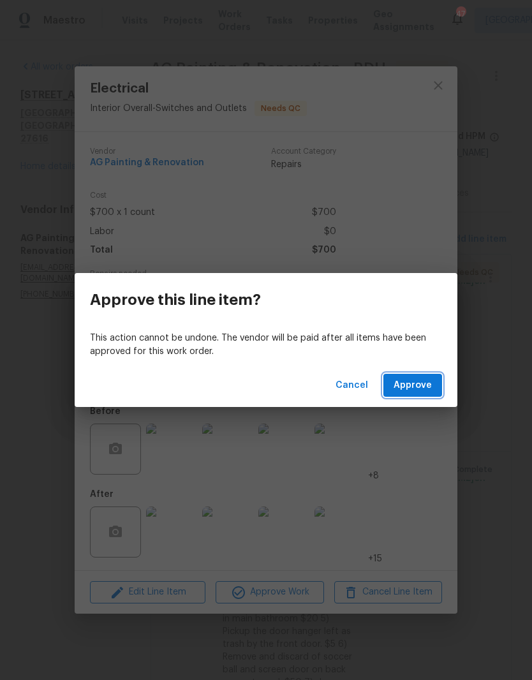
click at [422, 386] on span "Approve" at bounding box center [412, 385] width 38 height 16
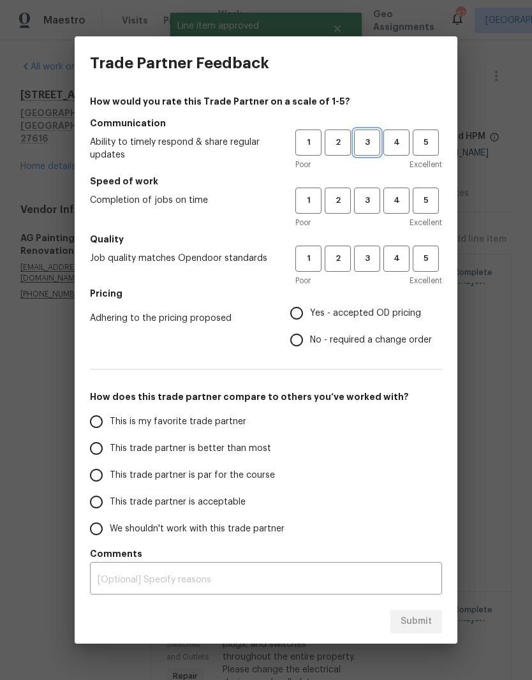
click at [372, 145] on span "3" at bounding box center [367, 142] width 24 height 15
click at [369, 205] on span "3" at bounding box center [367, 200] width 24 height 15
click at [368, 256] on span "3" at bounding box center [367, 258] width 24 height 15
click at [393, 207] on span "4" at bounding box center [396, 200] width 24 height 15
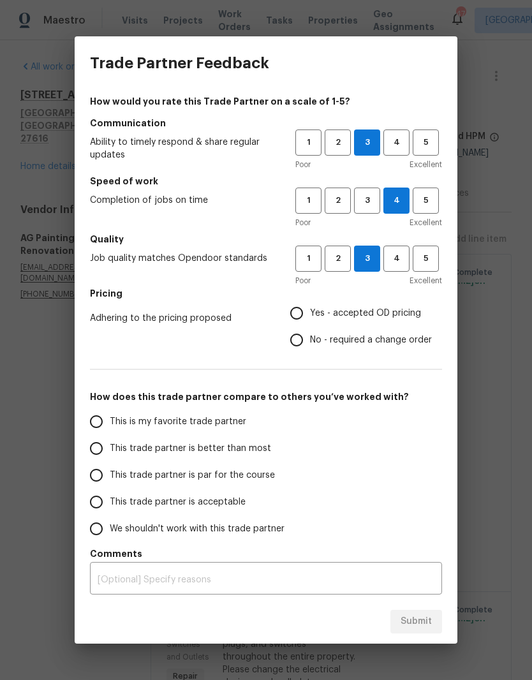
click at [338, 317] on span "Yes - accepted OD pricing" at bounding box center [365, 313] width 111 height 13
click at [310, 317] on input "Yes - accepted OD pricing" at bounding box center [296, 313] width 27 height 27
radio input "true"
click at [97, 444] on input "This trade partner is better than most" at bounding box center [96, 448] width 27 height 27
click at [425, 620] on span "Submit" at bounding box center [415, 621] width 31 height 16
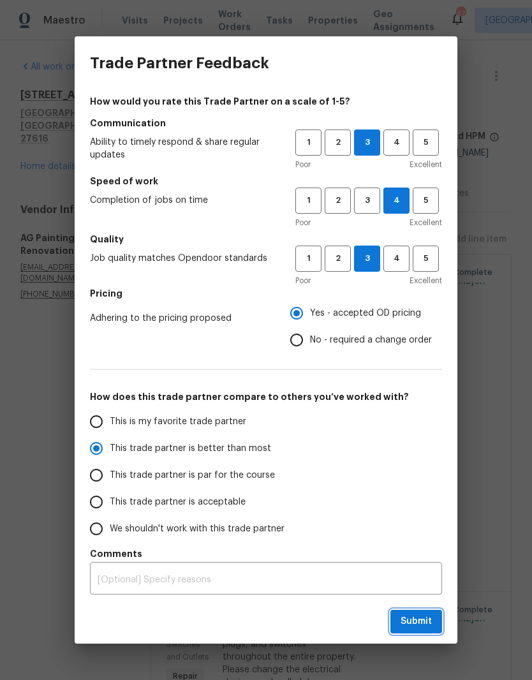
radio input "true"
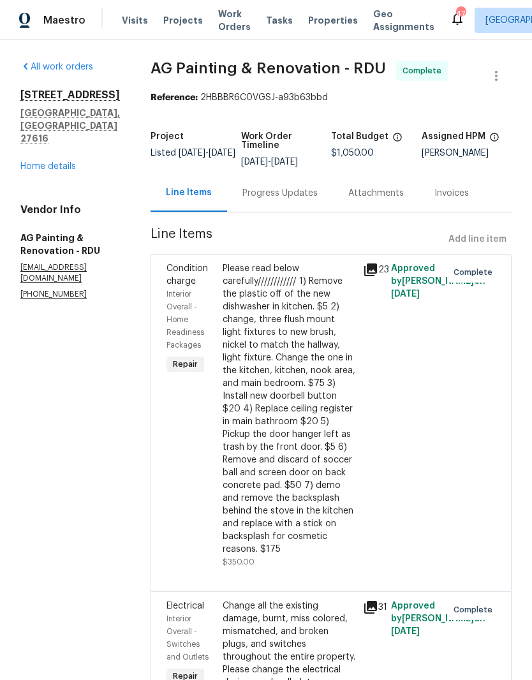
radio input "false"
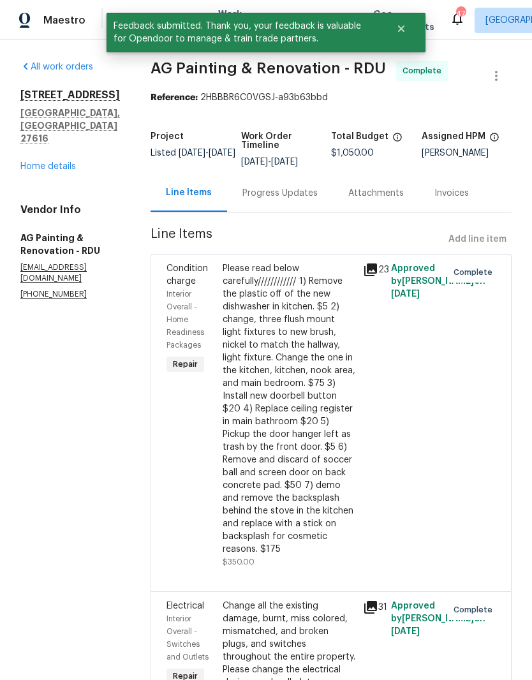
click at [43, 162] on link "Home details" at bounding box center [47, 166] width 55 height 9
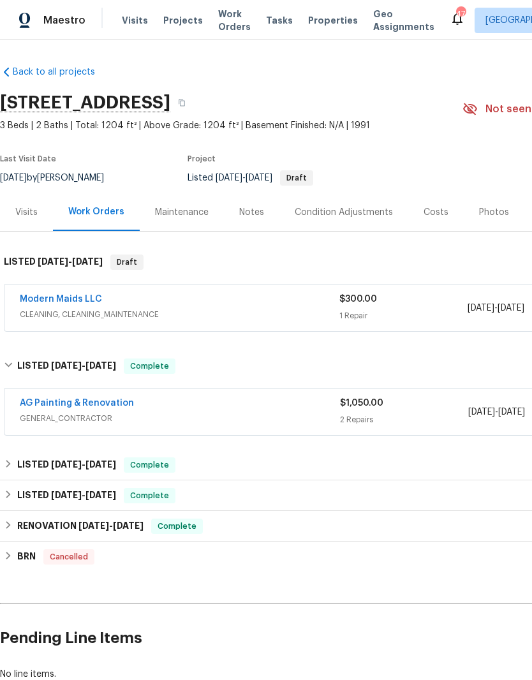
click at [67, 296] on link "Modern Maids LLC" at bounding box center [61, 299] width 82 height 9
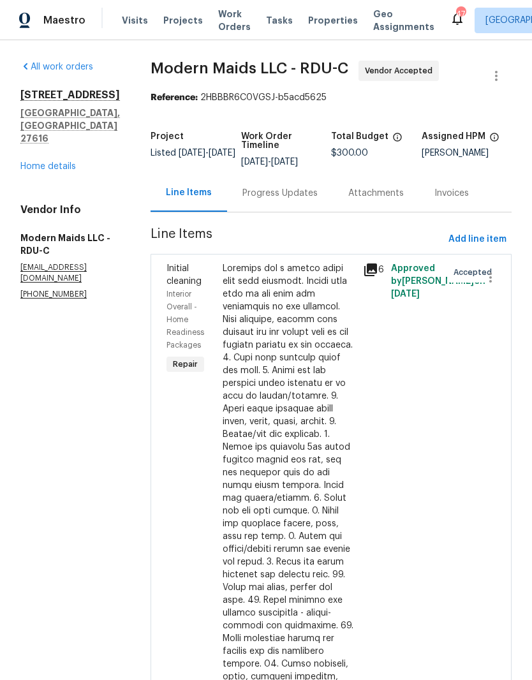
click at [291, 200] on div "Progress Updates" at bounding box center [279, 193] width 75 height 13
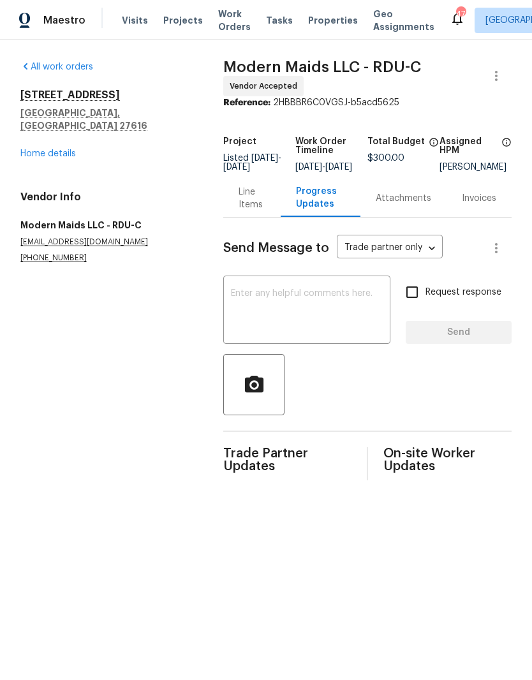
click at [244, 312] on textarea at bounding box center [307, 311] width 152 height 45
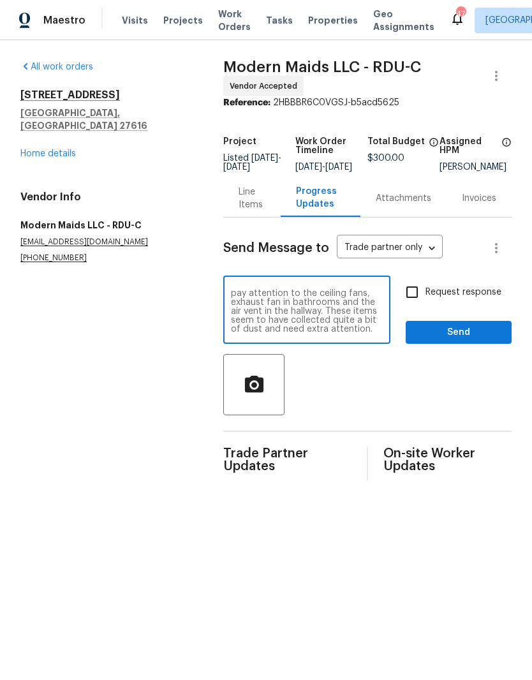
scroll to position [27, 0]
type textarea "This property is listed and on the market. It’s pretty clean but just needs a r…"
click at [413, 293] on input "Request response" at bounding box center [412, 292] width 27 height 27
checkbox input "true"
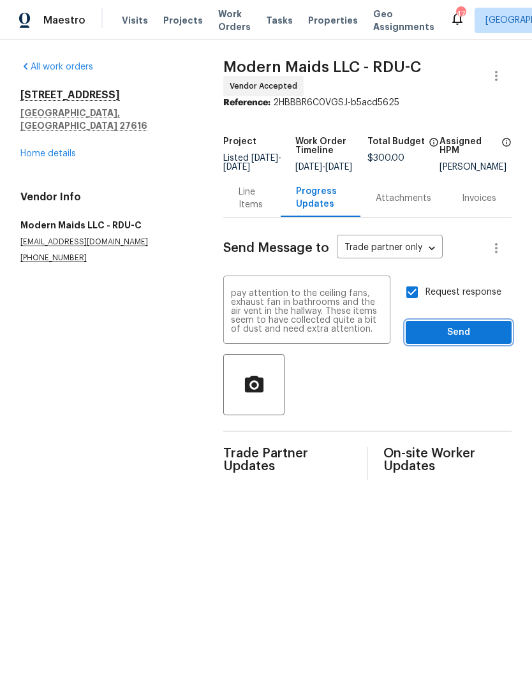
click at [445, 340] on span "Send" at bounding box center [458, 333] width 85 height 16
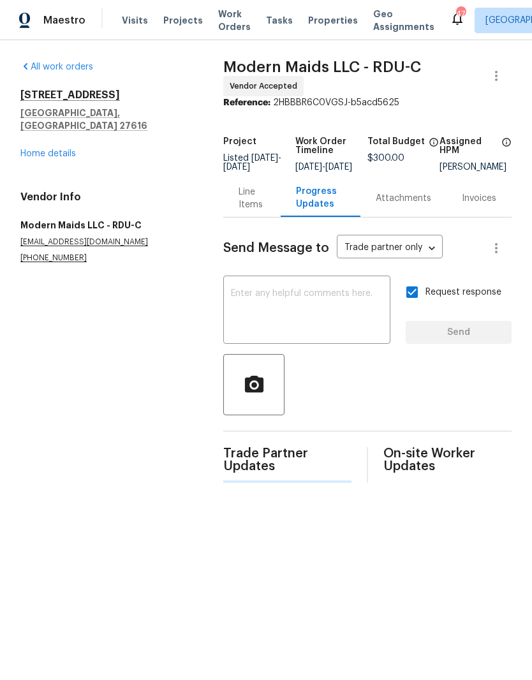
scroll to position [0, 0]
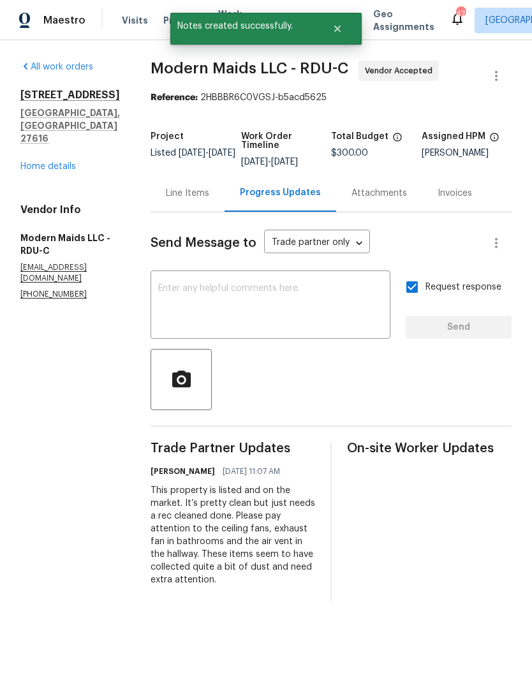
click at [186, 316] on textarea at bounding box center [270, 306] width 224 height 45
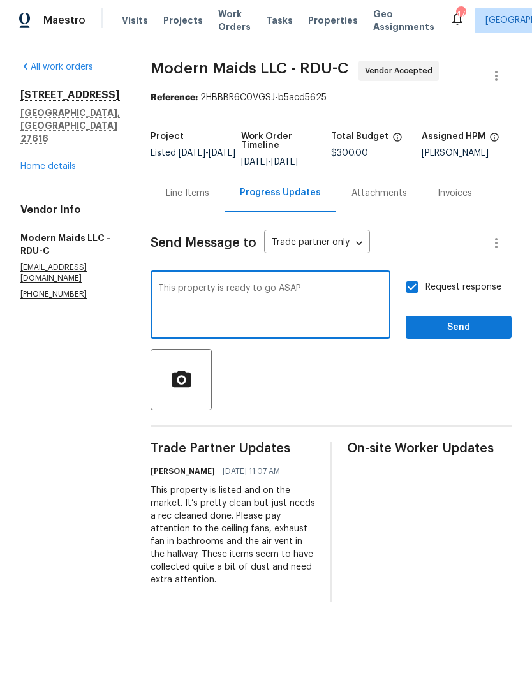
type textarea "This property is ready to go ASAP"
click at [464, 335] on span "Send" at bounding box center [458, 327] width 85 height 16
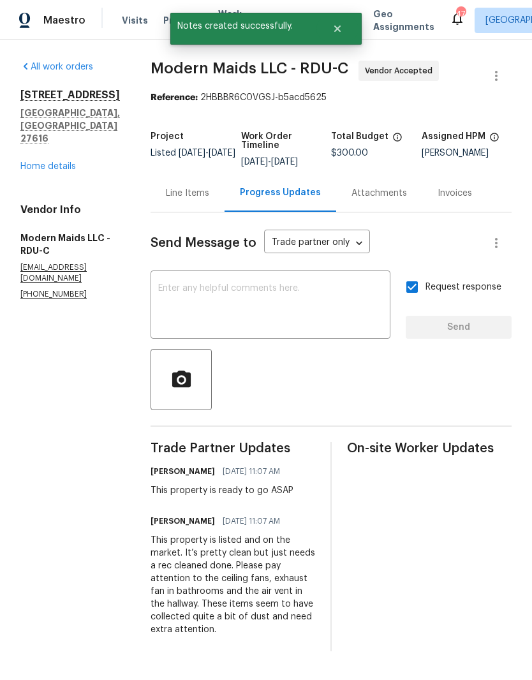
click at [43, 162] on link "Home details" at bounding box center [47, 166] width 55 height 9
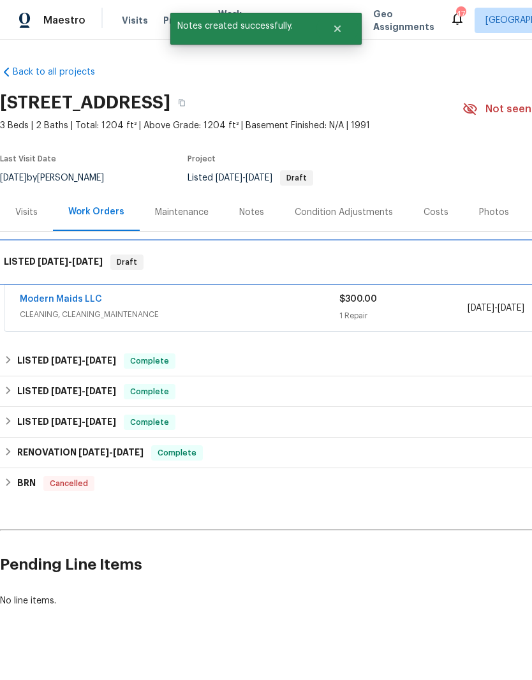
click at [110, 263] on div "LISTED 9/29/25 - 10/1/25 Draft" at bounding box center [360, 261] width 713 height 15
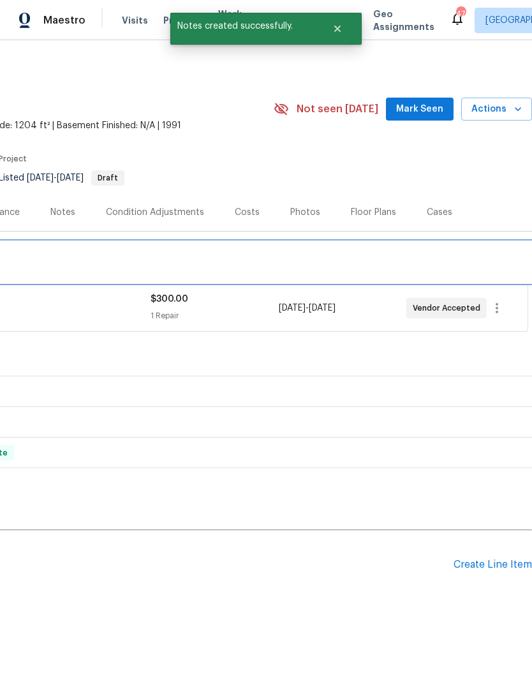
scroll to position [0, 189]
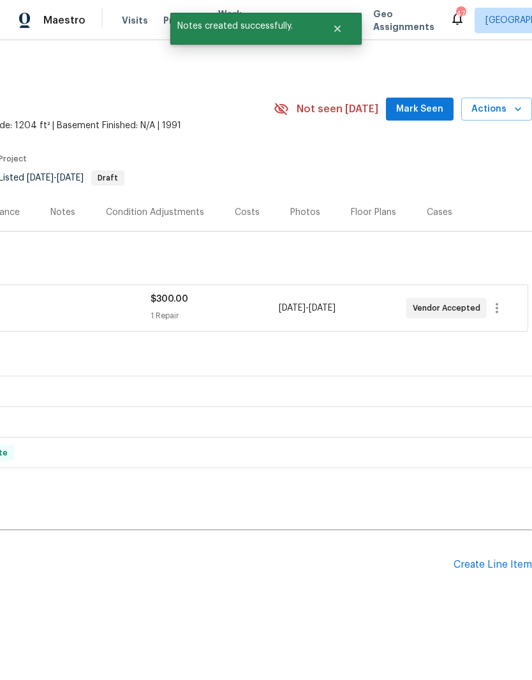
click at [498, 105] on span "Actions" at bounding box center [496, 109] width 50 height 16
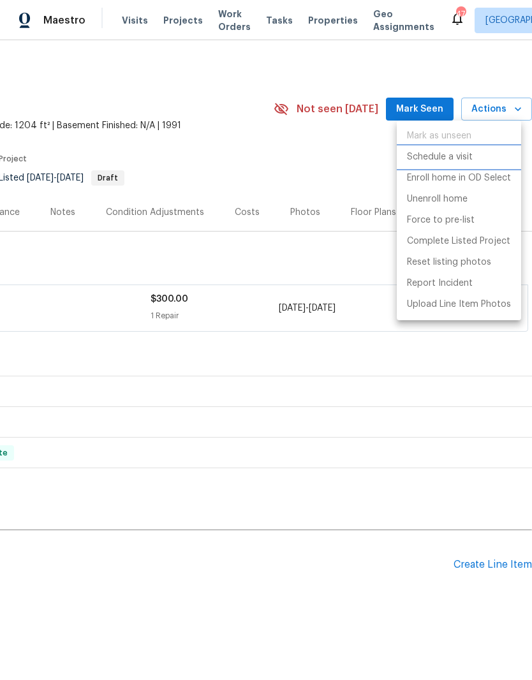
click at [464, 157] on p "Schedule a visit" at bounding box center [440, 156] width 66 height 13
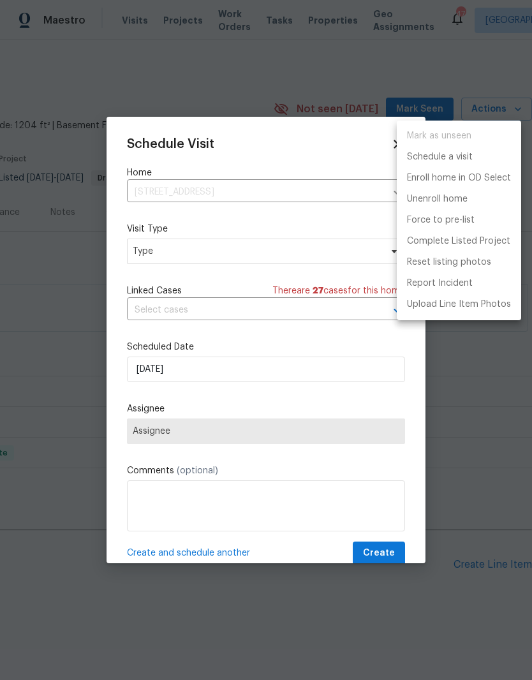
click at [150, 370] on div at bounding box center [266, 340] width 532 height 680
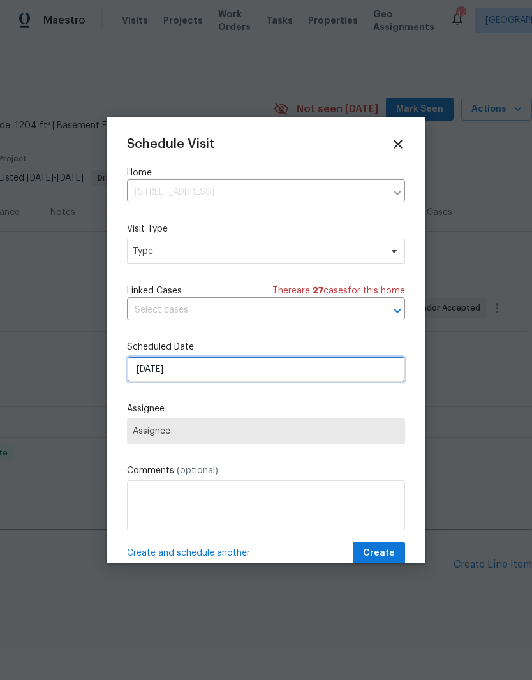
click at [161, 378] on input "[DATE]" at bounding box center [266, 369] width 278 height 26
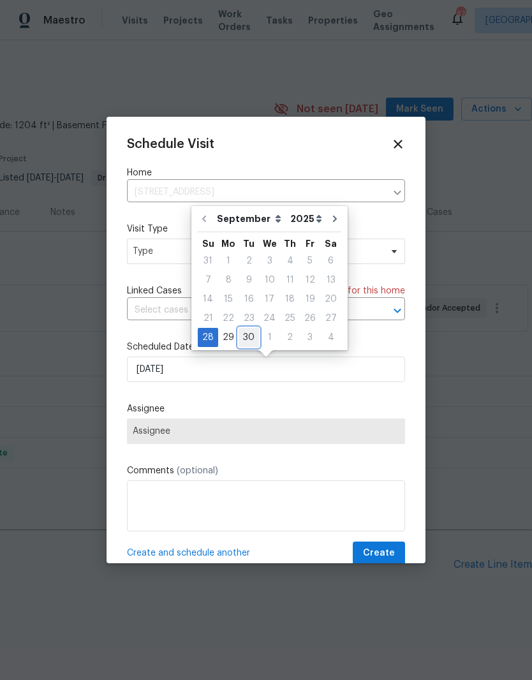
click at [246, 339] on div "30" at bounding box center [248, 337] width 20 height 18
type input "9/30/2025"
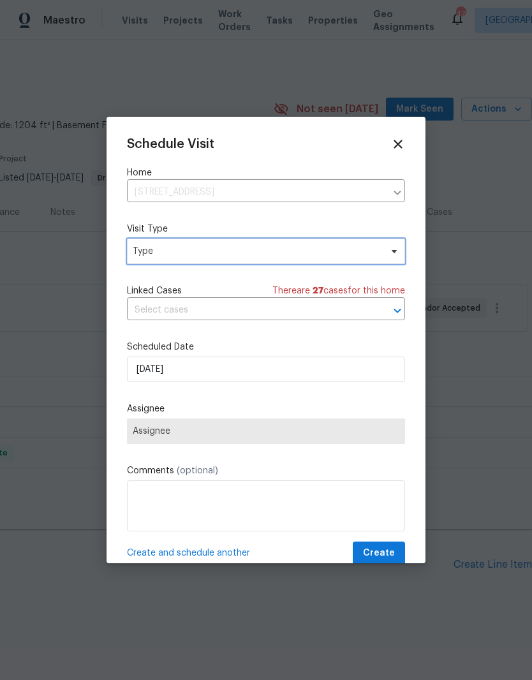
click at [154, 258] on span "Type" at bounding box center [257, 251] width 248 height 13
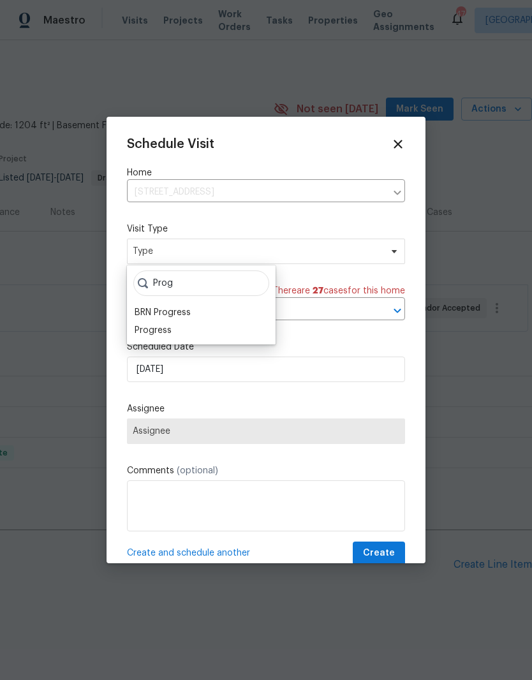
type input "Prog"
click at [170, 327] on div "Progress" at bounding box center [153, 330] width 37 height 13
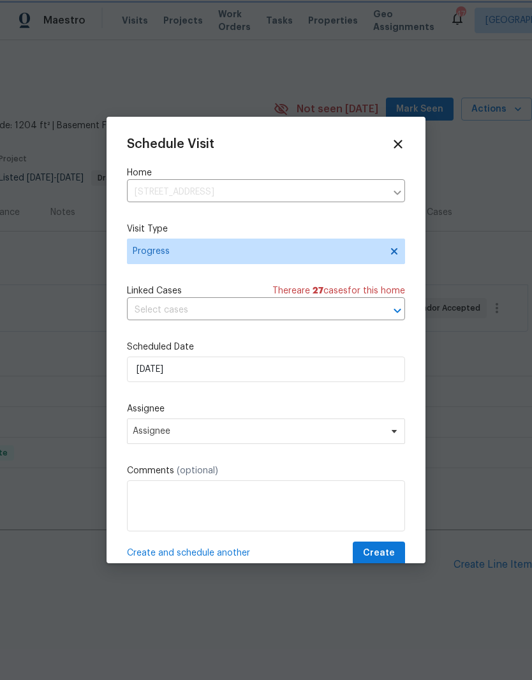
click at [138, 494] on textarea at bounding box center [266, 505] width 278 height 51
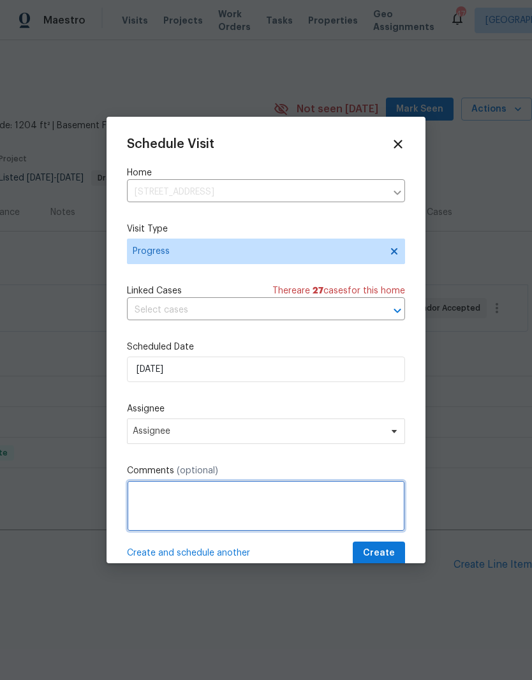
scroll to position [13, 0]
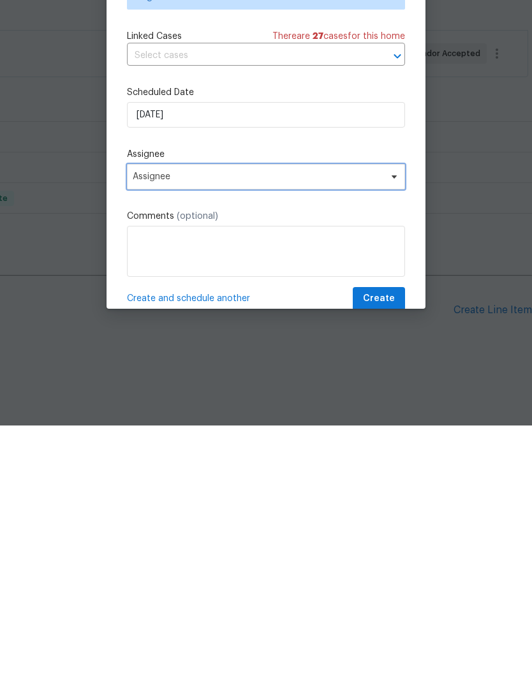
click at [152, 426] on span "Assignee" at bounding box center [258, 431] width 250 height 10
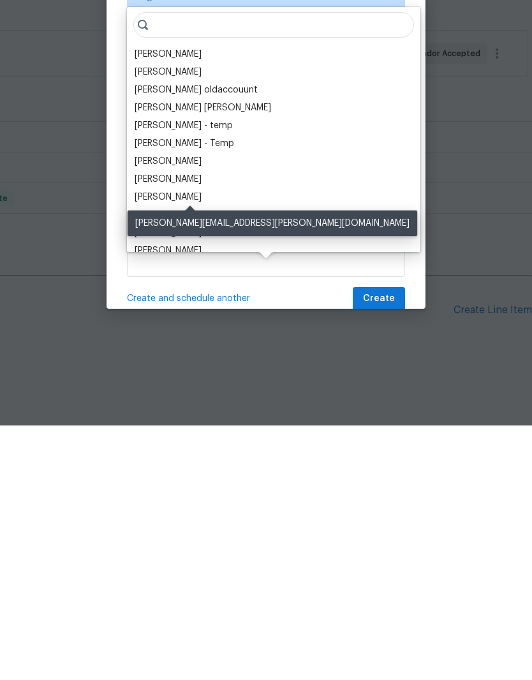
click at [147, 445] on div "Demetria Simmons-Blocker" at bounding box center [168, 451] width 67 height 13
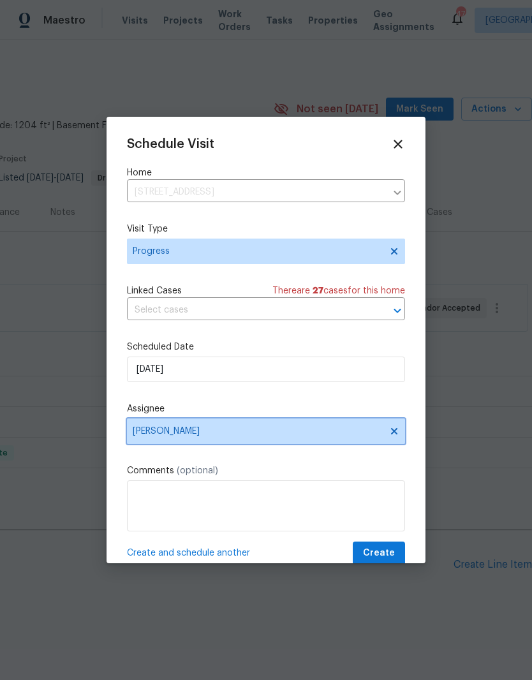
click at [149, 432] on span "Demetria Simmons-Blocker" at bounding box center [258, 431] width 250 height 10
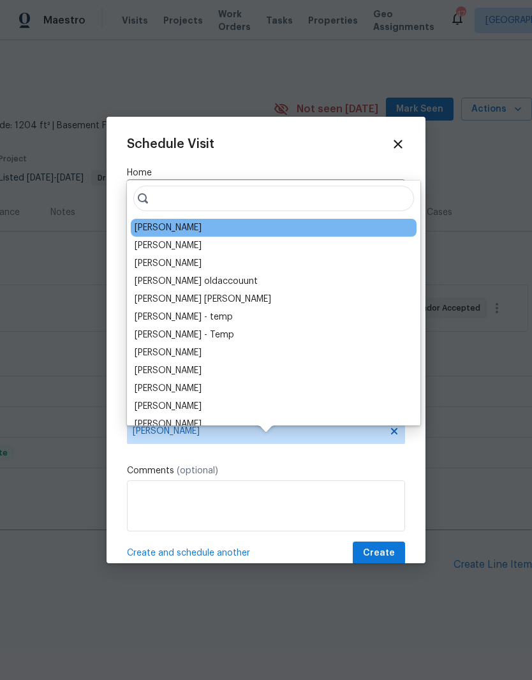
click at [147, 239] on div "[PERSON_NAME]" at bounding box center [168, 245] width 67 height 13
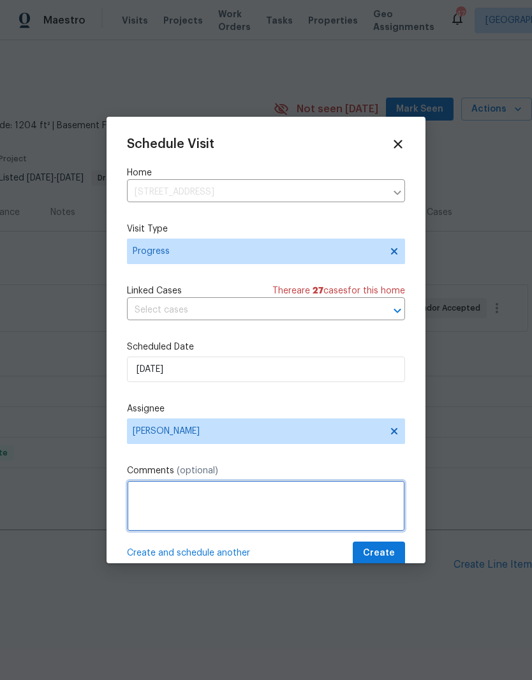
click at [142, 501] on textarea at bounding box center [266, 505] width 278 height 51
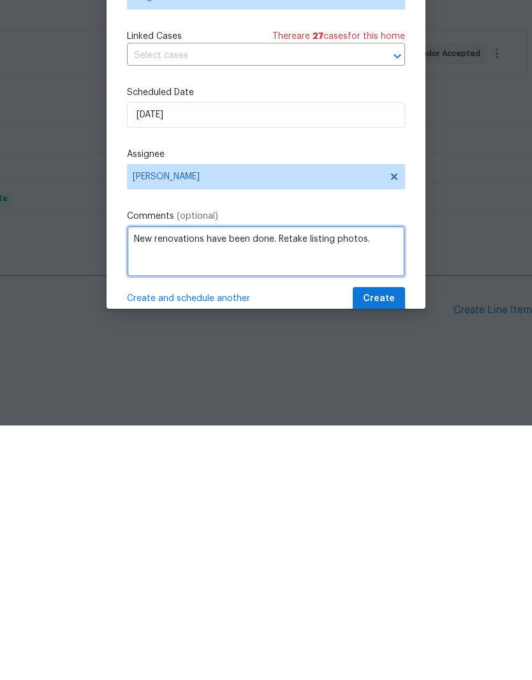
type textarea "New renovations have been done. Retake listing photos."
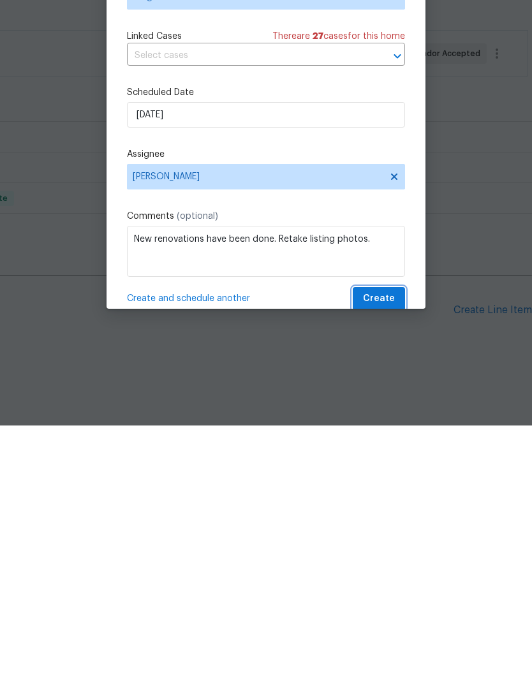
click at [387, 545] on span "Create" at bounding box center [379, 553] width 32 height 16
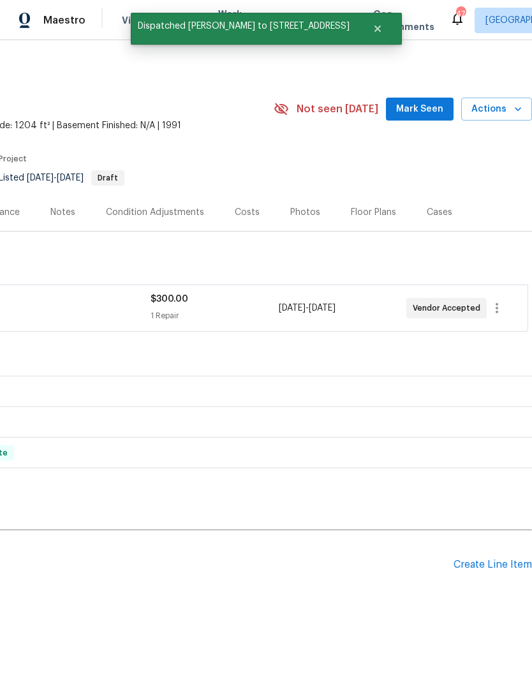
scroll to position [0, 189]
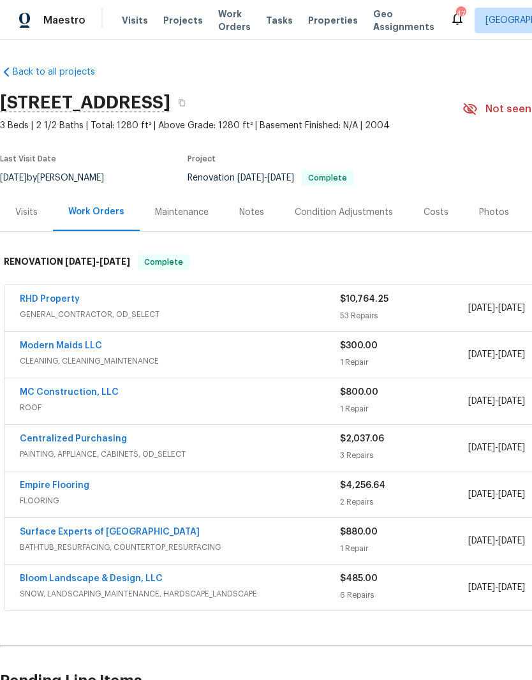
click at [63, 296] on link "RHD Property" at bounding box center [50, 299] width 60 height 9
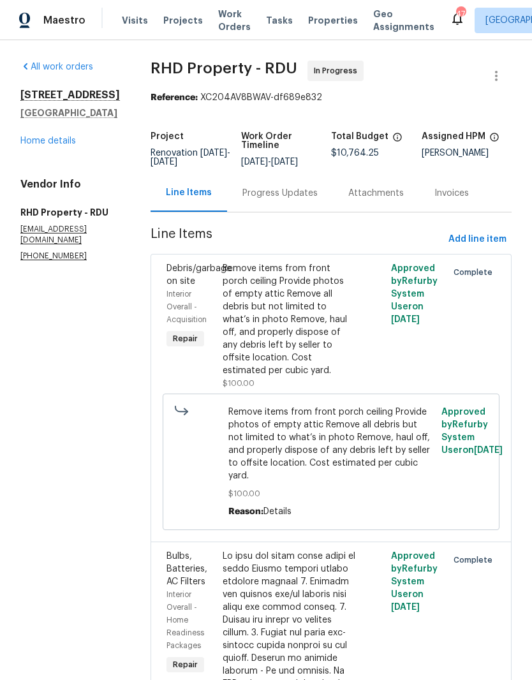
click at [48, 142] on link "Home details" at bounding box center [47, 140] width 55 height 9
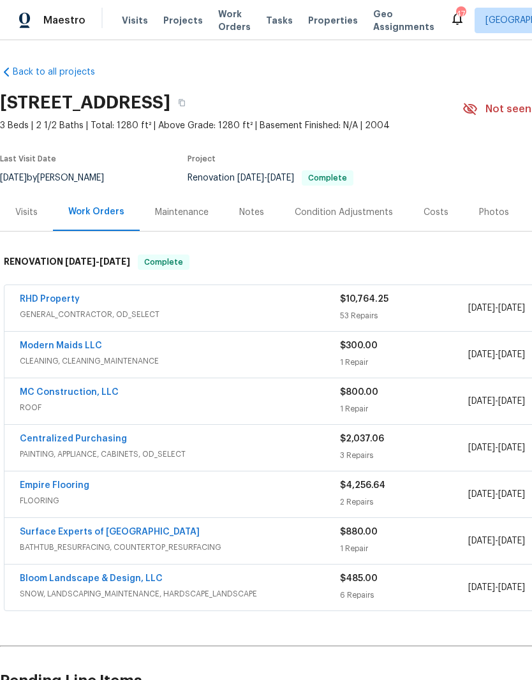
click at [248, 220] on div "Notes" at bounding box center [251, 212] width 55 height 38
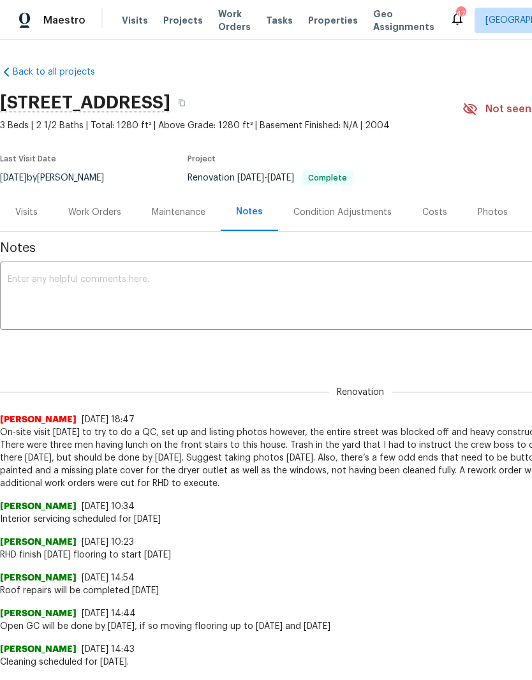
click at [177, 210] on div "Maintenance" at bounding box center [179, 212] width 54 height 13
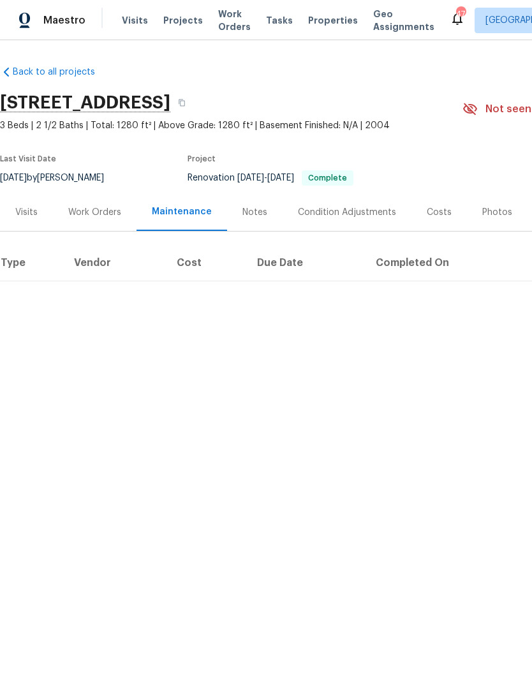
click at [32, 207] on div "Visits" at bounding box center [26, 212] width 22 height 13
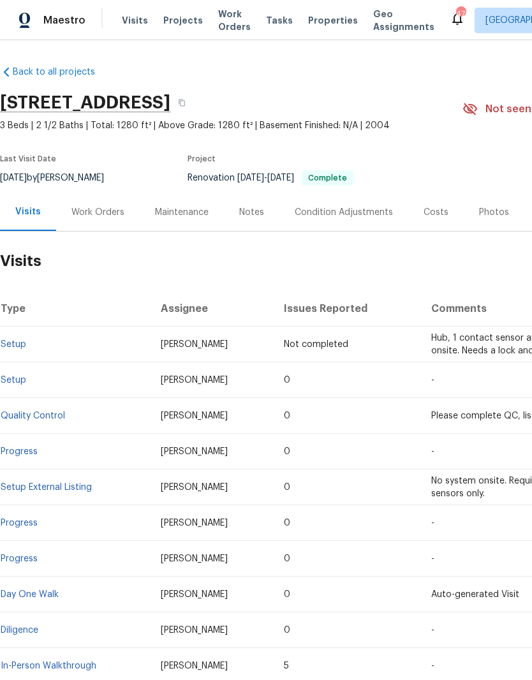
click at [119, 209] on div "Work Orders" at bounding box center [97, 212] width 53 height 13
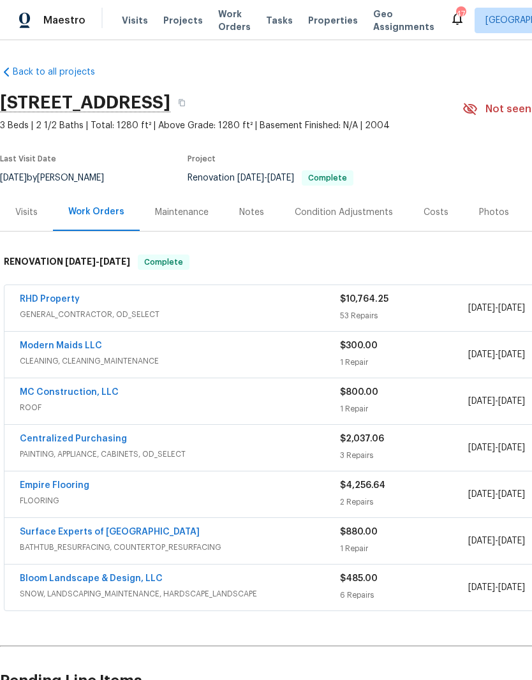
click at [53, 295] on link "RHD Property" at bounding box center [50, 299] width 60 height 9
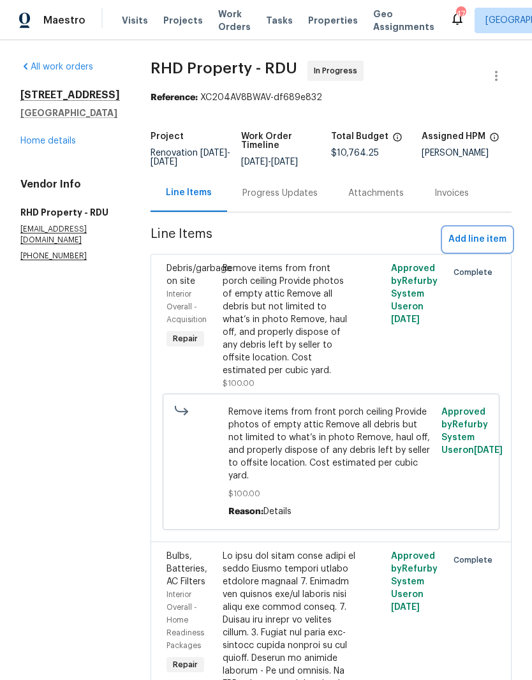
click at [481, 244] on span "Add line item" at bounding box center [477, 239] width 58 height 16
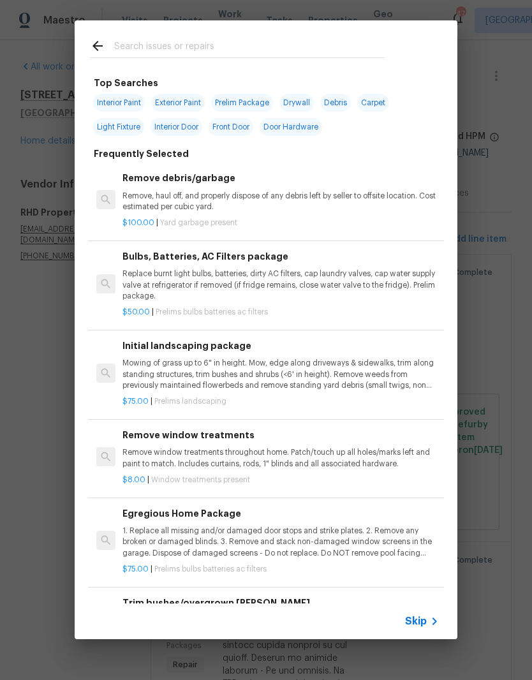
click at [137, 52] on input "text" at bounding box center [249, 47] width 270 height 19
type input "Stpp"
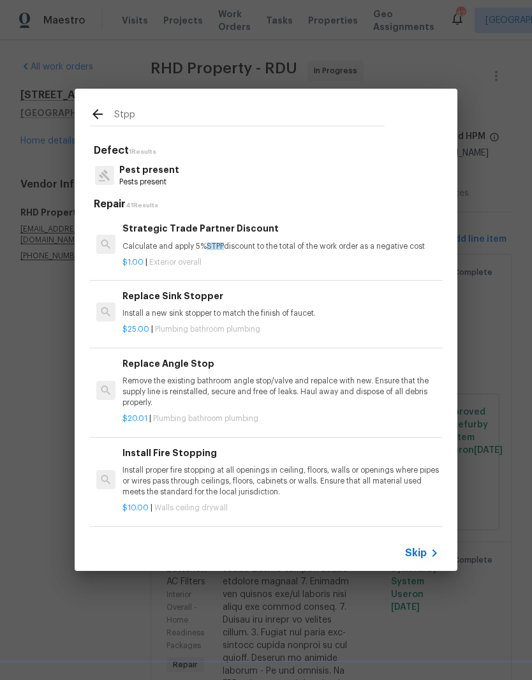
click at [163, 251] on p "Calculate and apply 5% STPP discount to the total of the work order as a negati…" at bounding box center [280, 246] width 316 height 11
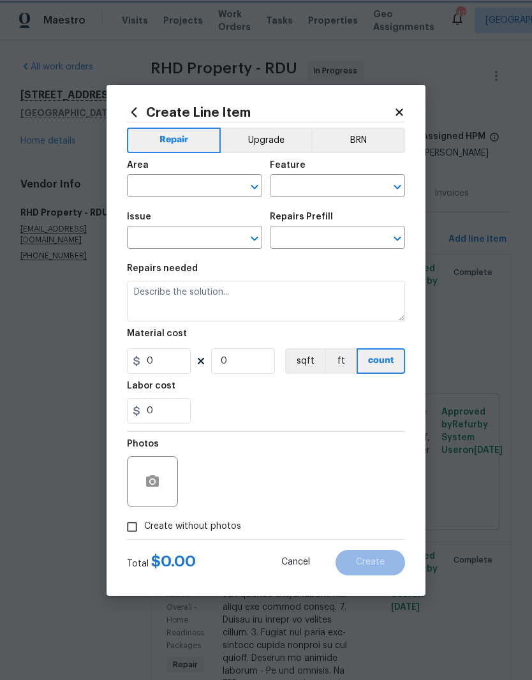
type input "Overall Exterior"
type input "Strategic Trade Partner Discount $1.00"
type textarea "Calculate and apply 5% STPP discount to the total of the work order as a negati…"
type input "1"
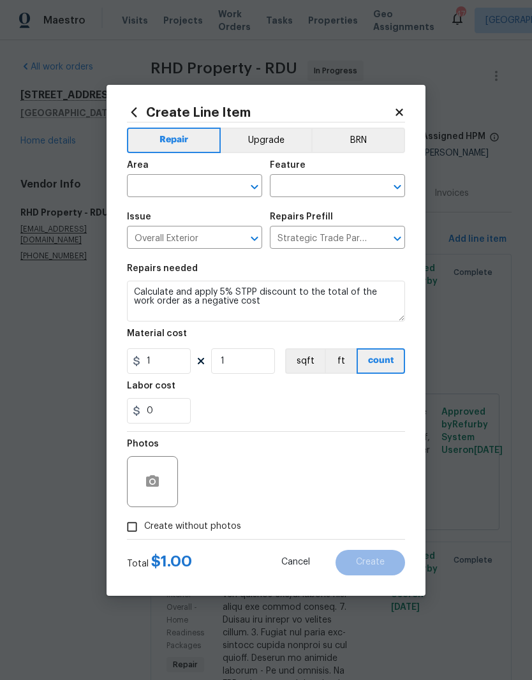
click at [154, 191] on input "text" at bounding box center [176, 187] width 99 height 20
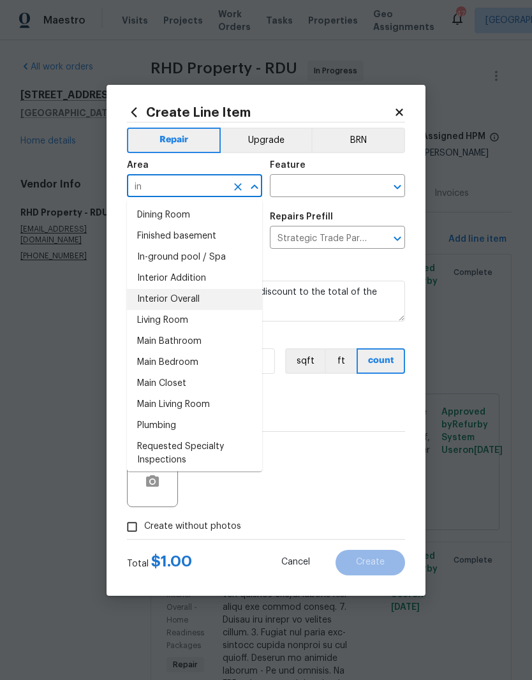
click at [157, 301] on li "Interior Overall" at bounding box center [194, 299] width 135 height 21
type input "Interior Overall"
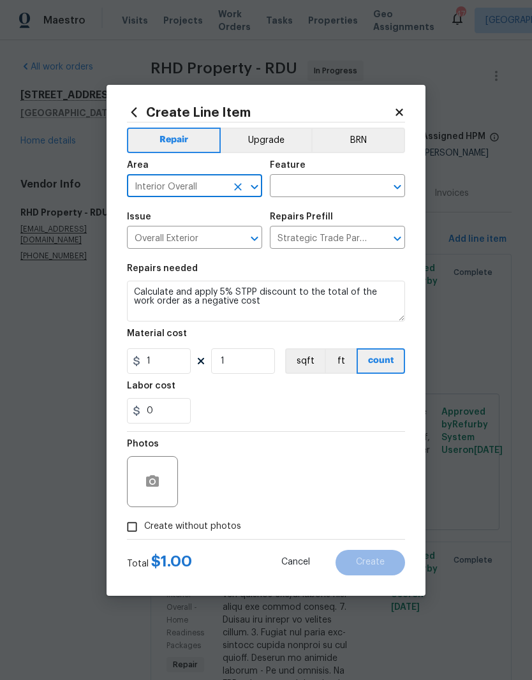
click at [305, 183] on input "text" at bounding box center [319, 187] width 99 height 20
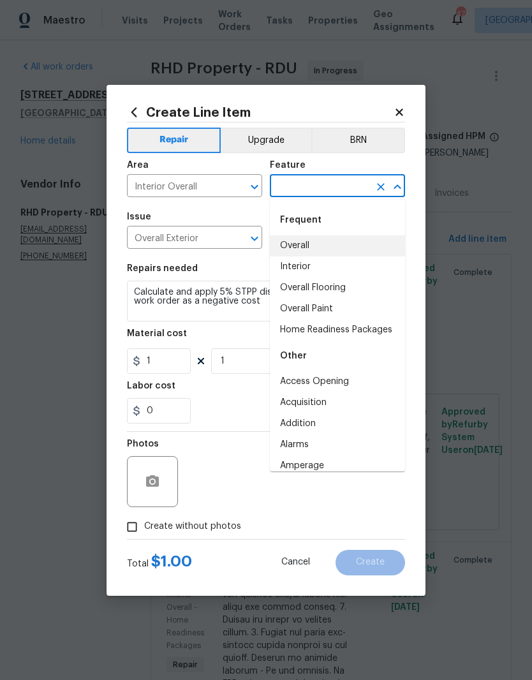
click at [302, 245] on li "Overall" at bounding box center [337, 245] width 135 height 21
type input "Overall"
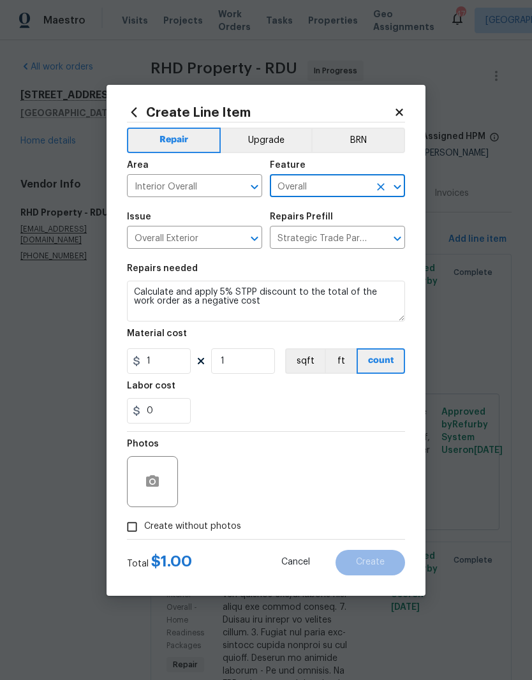
click at [224, 397] on div "Labor cost" at bounding box center [266, 389] width 278 height 17
click at [125, 527] on input "Create without photos" at bounding box center [132, 527] width 24 height 24
checkbox input "true"
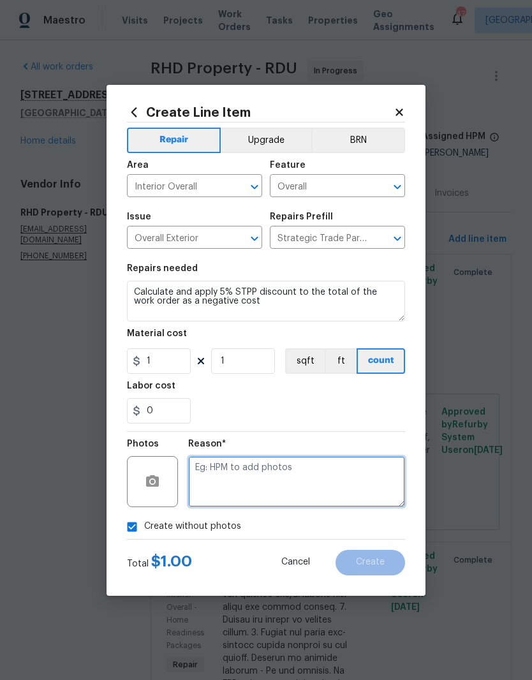
click at [214, 481] on textarea at bounding box center [296, 481] width 217 height 51
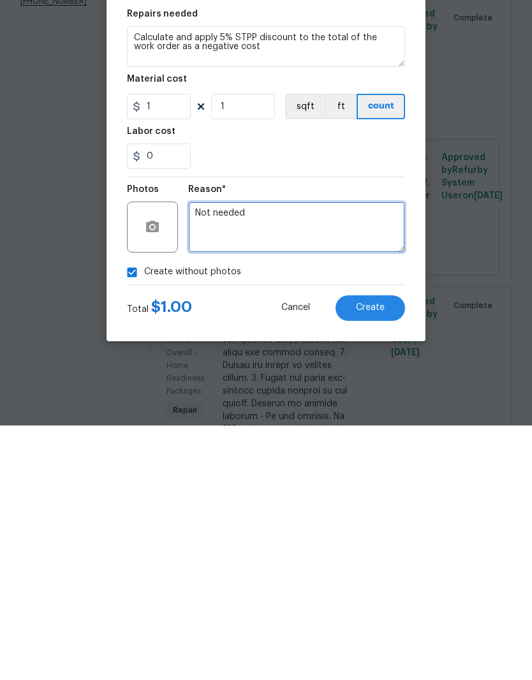
type textarea "Not needed"
click at [376, 550] on button "Create" at bounding box center [370, 563] width 70 height 26
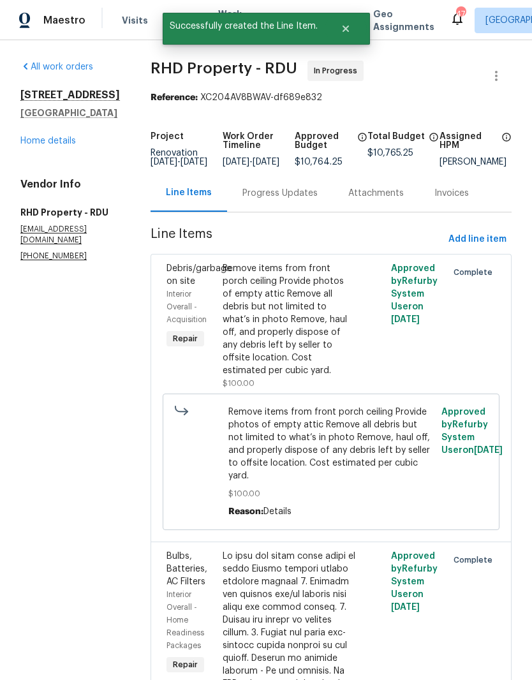
scroll to position [0, 0]
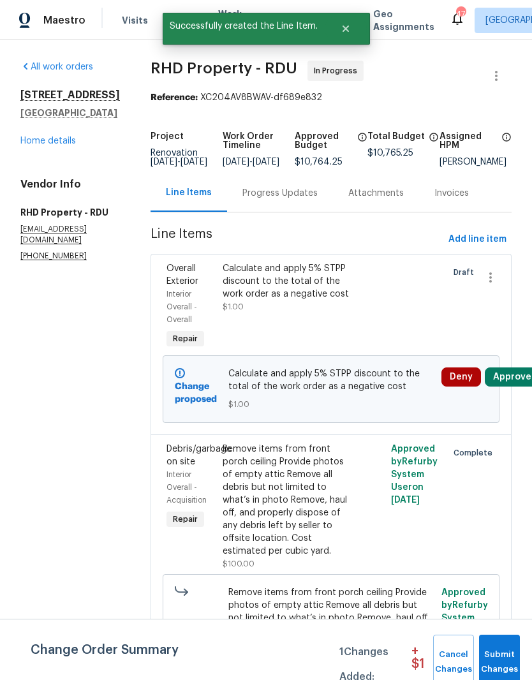
click at [517, 386] on button "Approve" at bounding box center [512, 376] width 55 height 19
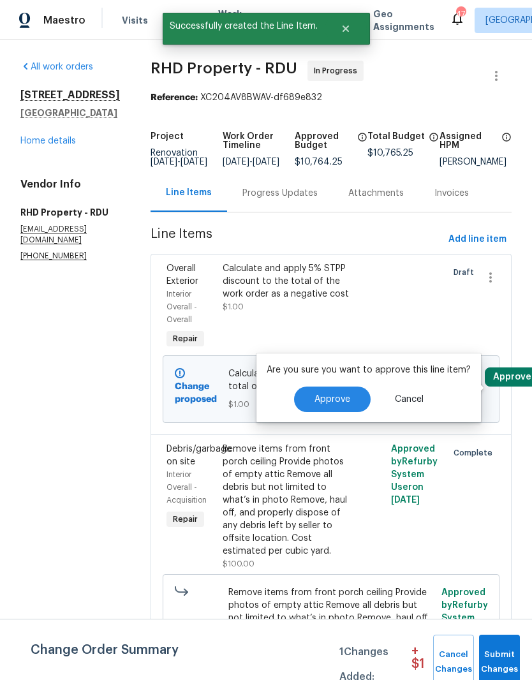
click at [360, 400] on button "Approve" at bounding box center [332, 399] width 77 height 26
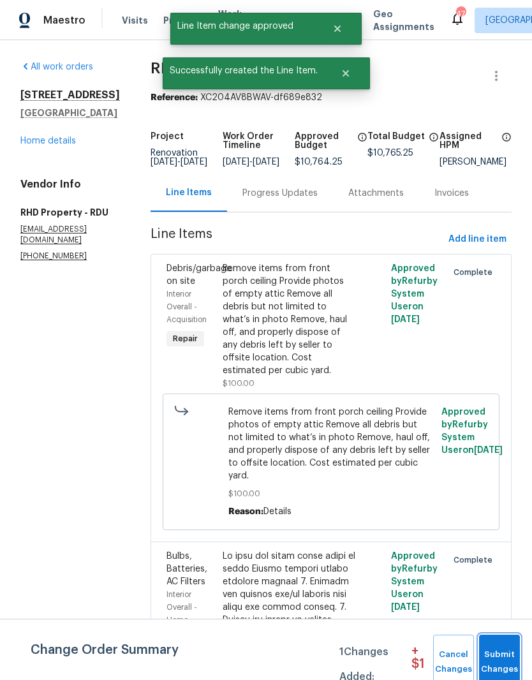
click at [506, 649] on span "Submit Changes" at bounding box center [499, 661] width 28 height 29
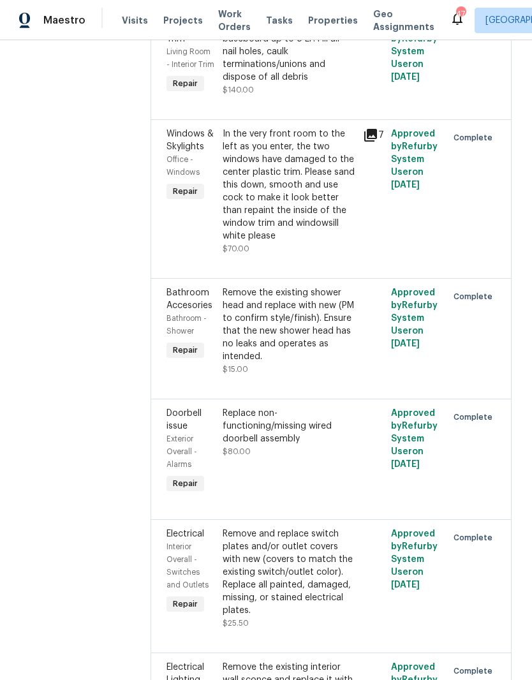
scroll to position [3660, 0]
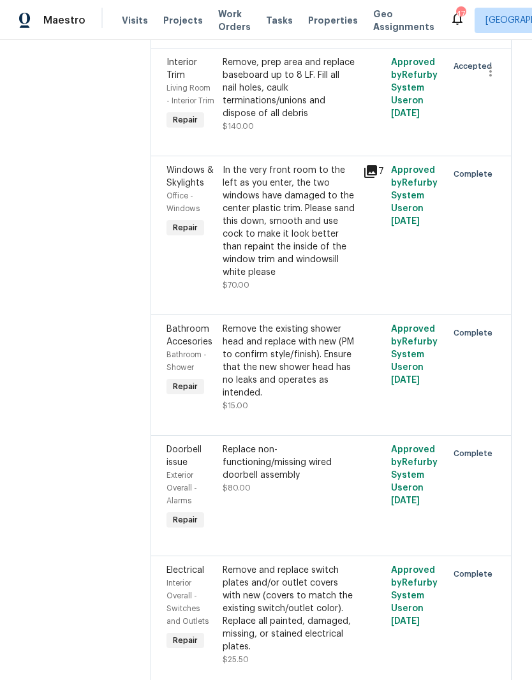
click at [331, 120] on div "Remove, prep area and replace baseboard up to 8 LF. Fill all nail holes, caulk …" at bounding box center [289, 88] width 133 height 64
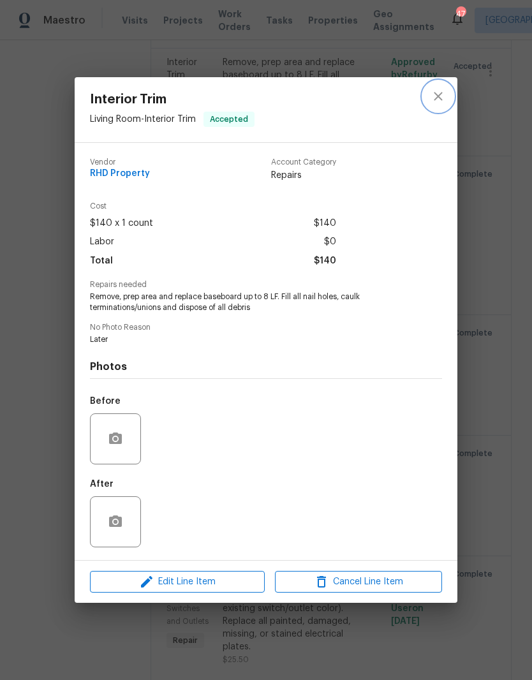
click at [437, 91] on icon "close" at bounding box center [437, 96] width 15 height 15
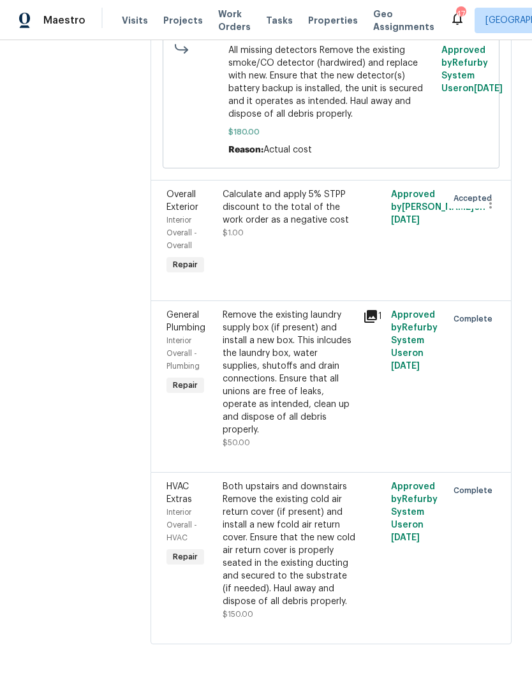
scroll to position [9278, 0]
click at [338, 226] on div "Calculate and apply 5% STPP discount to the total of the work order as a negati…" at bounding box center [289, 207] width 133 height 38
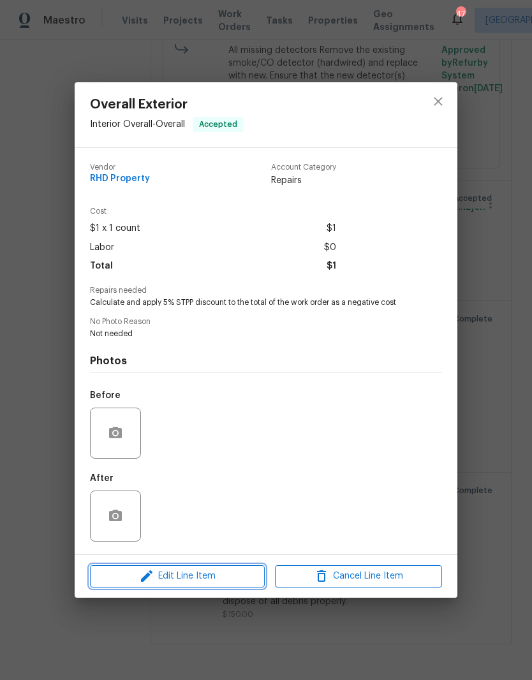
click at [218, 584] on span "Edit Line Item" at bounding box center [177, 576] width 167 height 16
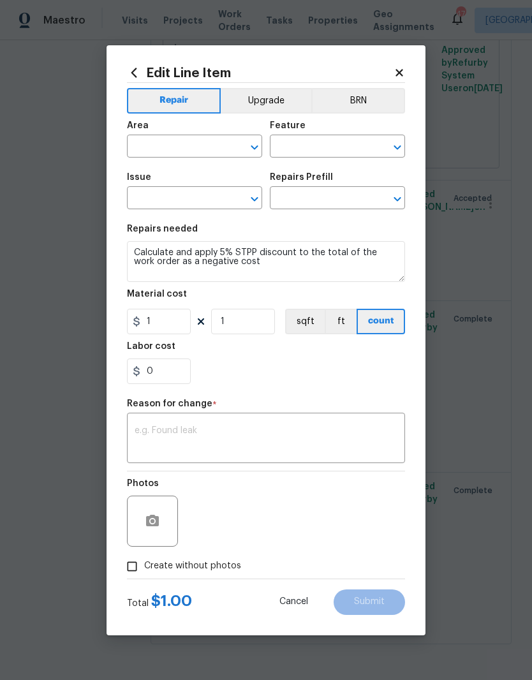
type input "Interior Overall"
type input "Overall"
type input "Overall Exterior"
type input "Strategic Trade Partner Discount $1.00"
click at [178, 323] on input "1" at bounding box center [159, 322] width 64 height 26
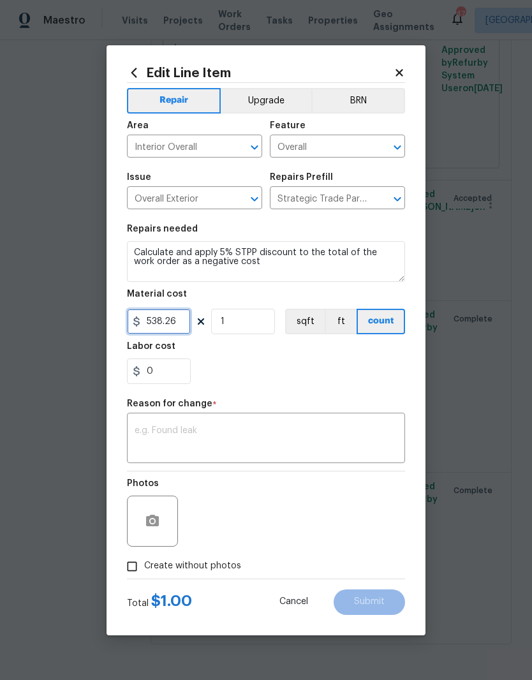
click at [143, 321] on input "538.26" at bounding box center [159, 322] width 64 height 26
type input "-538.26"
click at [246, 379] on div "0" at bounding box center [266, 371] width 278 height 26
click at [145, 427] on textarea at bounding box center [266, 439] width 263 height 27
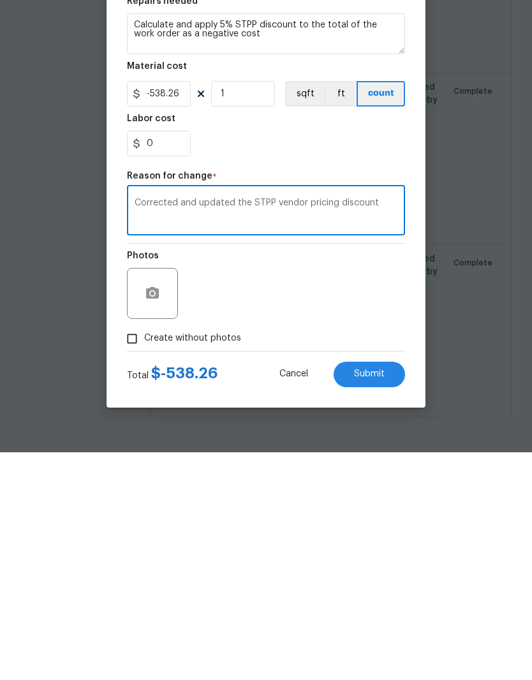
type textarea "Corrected and updated the STPP vendor pricing discount"
click at [347, 471] on div "Photos" at bounding box center [266, 512] width 278 height 83
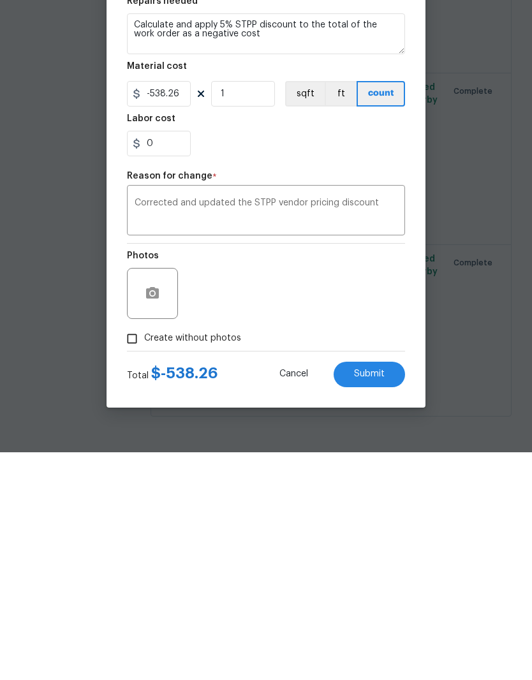
scroll to position [52, 0]
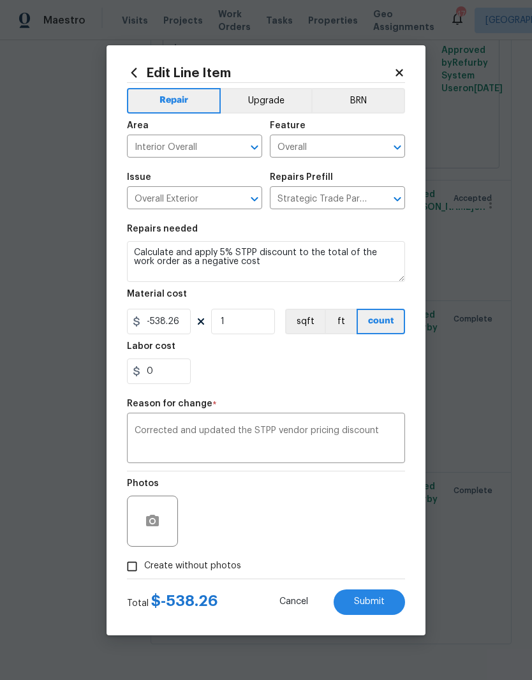
click at [133, 568] on input "Create without photos" at bounding box center [132, 566] width 24 height 24
checkbox input "true"
click at [373, 604] on span "Submit" at bounding box center [369, 602] width 31 height 10
type input "1"
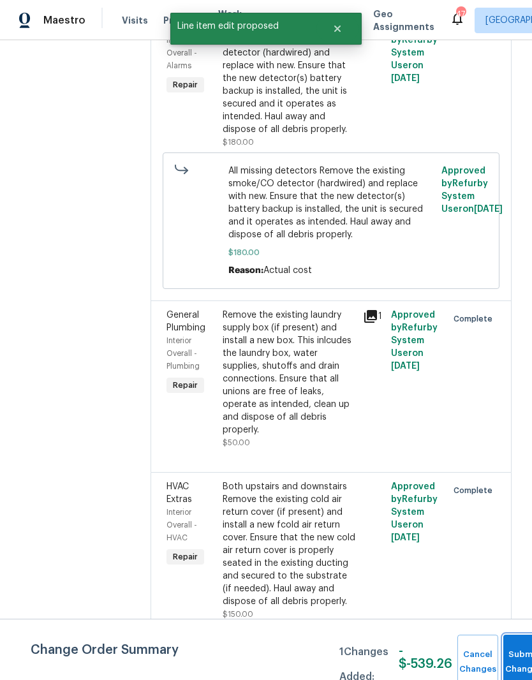
click at [516, 645] on button "Submit Changes" at bounding box center [523, 661] width 41 height 55
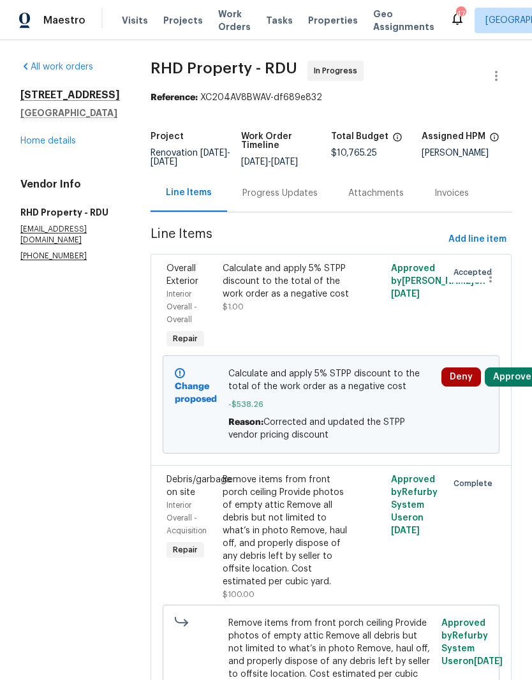
scroll to position [0, 0]
click at [515, 367] on button "Approve" at bounding box center [512, 376] width 55 height 19
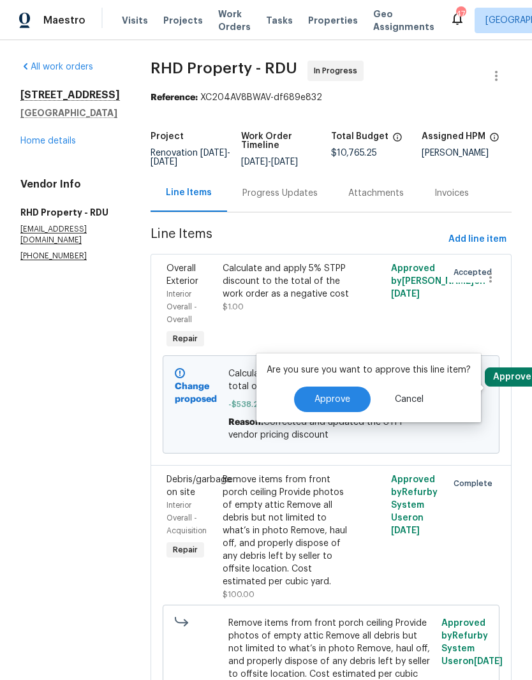
click at [405, 395] on span "Cancel" at bounding box center [409, 400] width 29 height 10
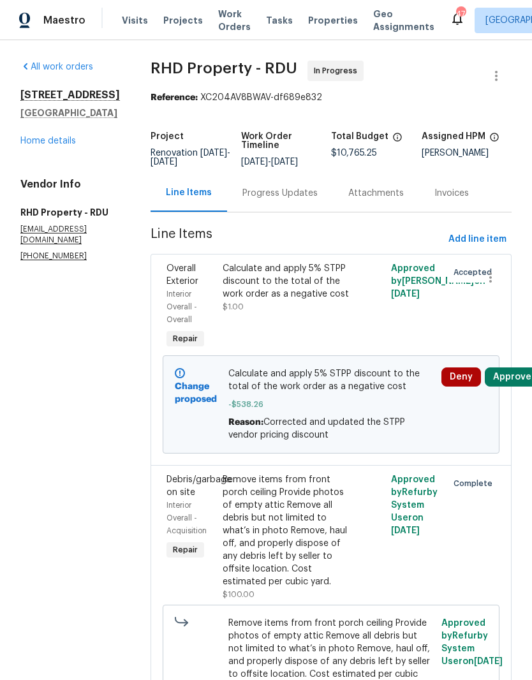
click at [471, 367] on button "Deny" at bounding box center [461, 376] width 40 height 19
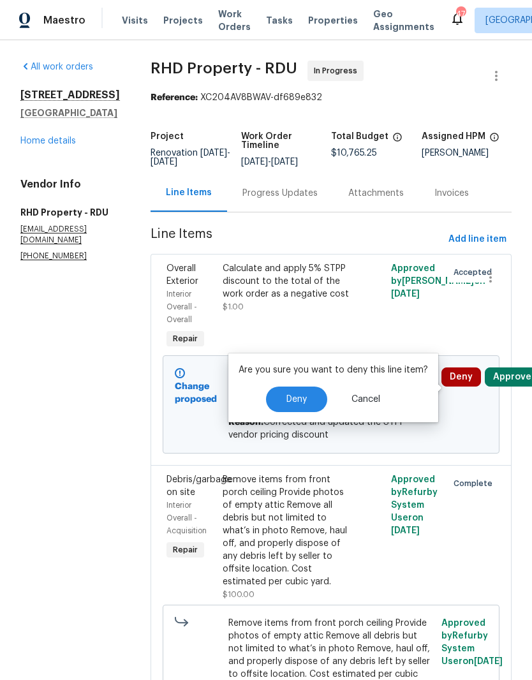
click at [316, 386] on button "Deny" at bounding box center [296, 399] width 61 height 26
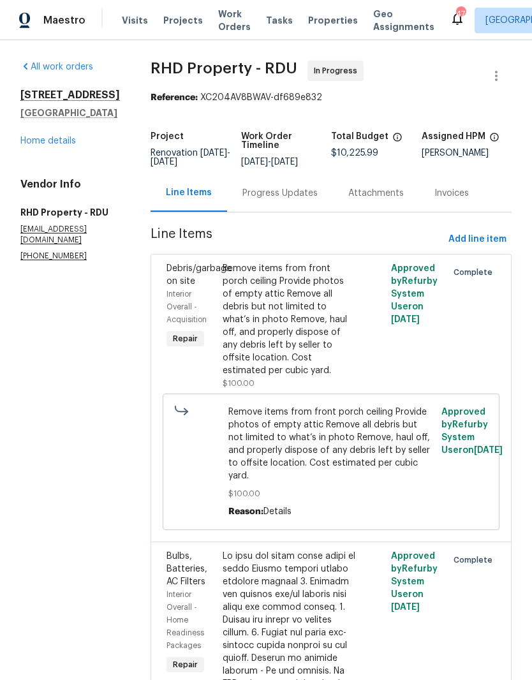
click at [54, 145] on link "Home details" at bounding box center [47, 140] width 55 height 9
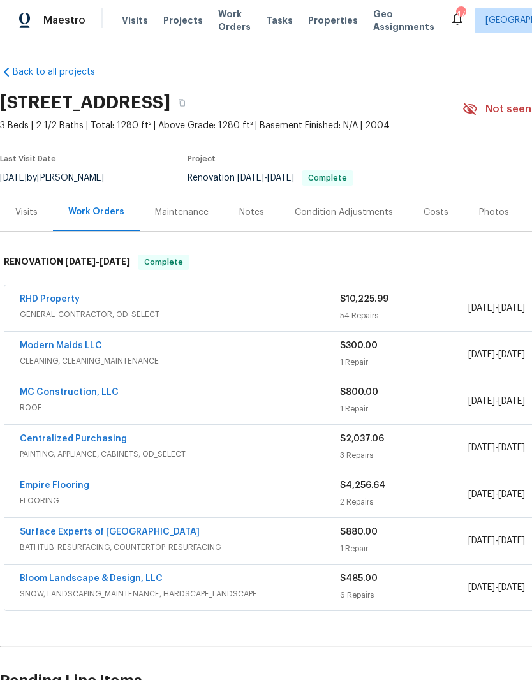
click at [249, 216] on div "Notes" at bounding box center [251, 212] width 25 height 13
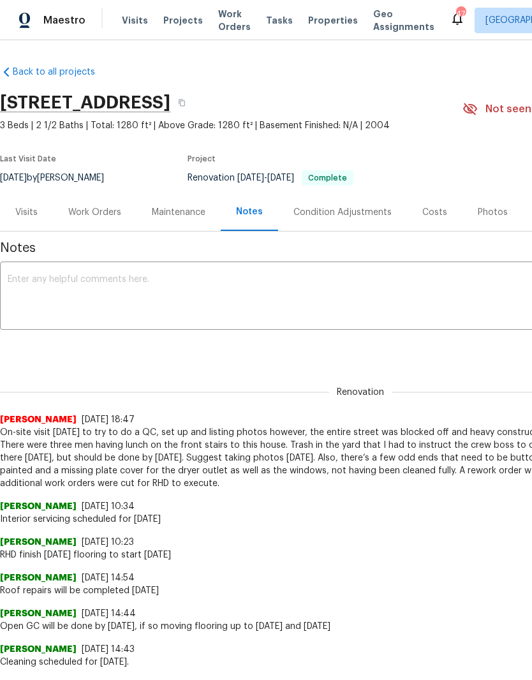
click at [48, 296] on textarea at bounding box center [360, 297] width 705 height 45
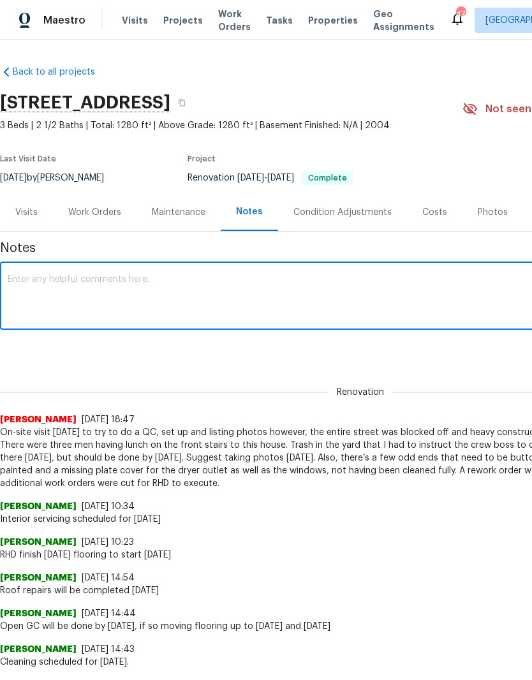
click at [110, 206] on div "Work Orders" at bounding box center [94, 212] width 53 height 13
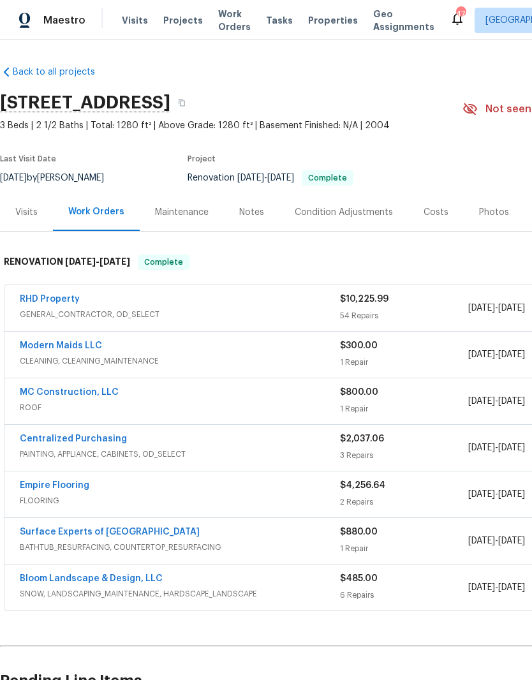
click at [38, 302] on link "RHD Property" at bounding box center [50, 299] width 60 height 9
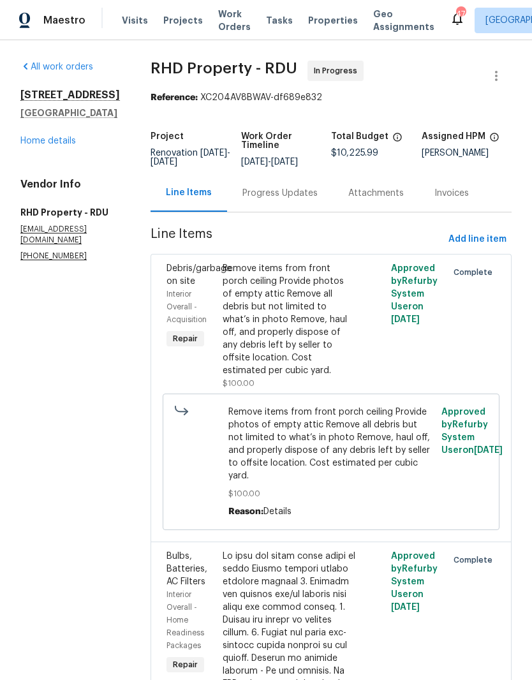
click at [293, 200] on div "Progress Updates" at bounding box center [279, 193] width 75 height 13
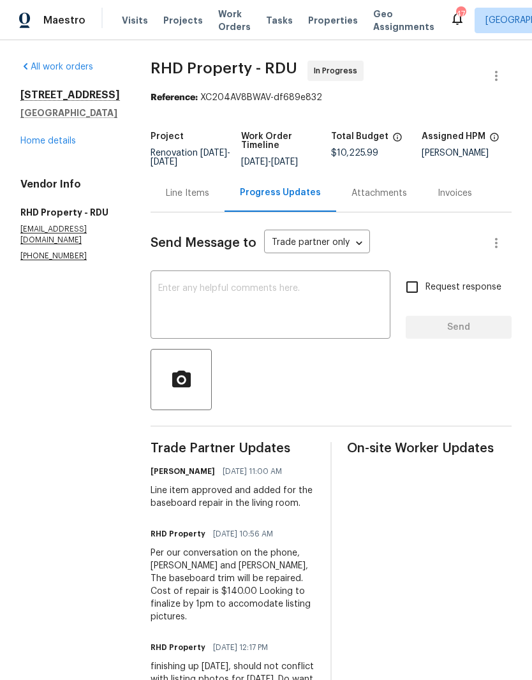
click at [214, 318] on textarea at bounding box center [270, 306] width 224 height 45
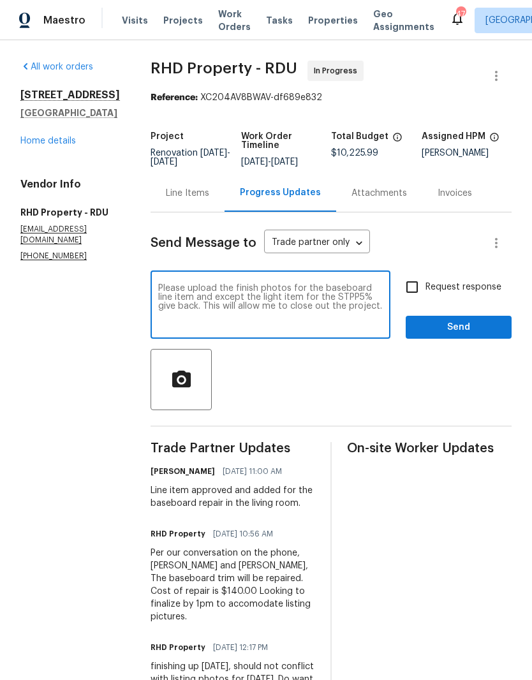
click at [380, 304] on textarea "Please upload the finish photos for the baseboard line item and except the ligh…" at bounding box center [270, 306] width 224 height 45
click at [374, 304] on textarea "Please upload the finish photos for the baseboard line item and except the ligh…" at bounding box center [270, 306] width 224 height 45
click at [352, 307] on textarea "Please upload the finish photos for the baseboard line item and except the ligh…" at bounding box center [270, 306] width 224 height 45
click at [322, 305] on textarea "Please upload the finish photos for the baseboard line item and except the ligh…" at bounding box center [270, 306] width 224 height 45
type textarea "Please upload the finish photos for the baseboard line item and except the ligh…"
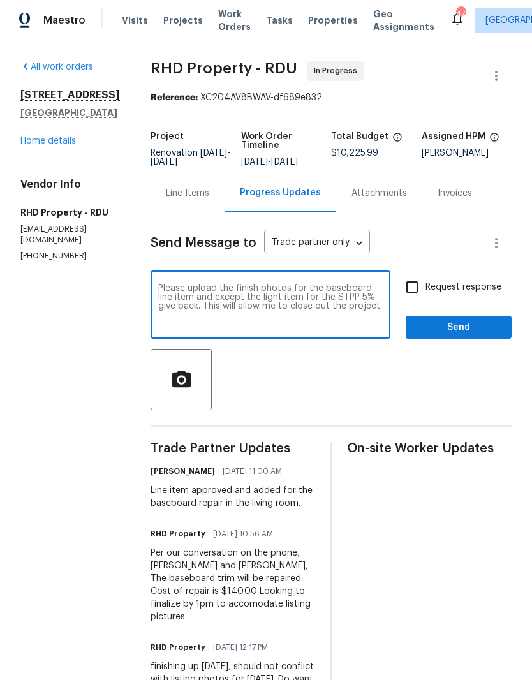
click at [416, 291] on input "Request response" at bounding box center [412, 287] width 27 height 27
checkbox input "true"
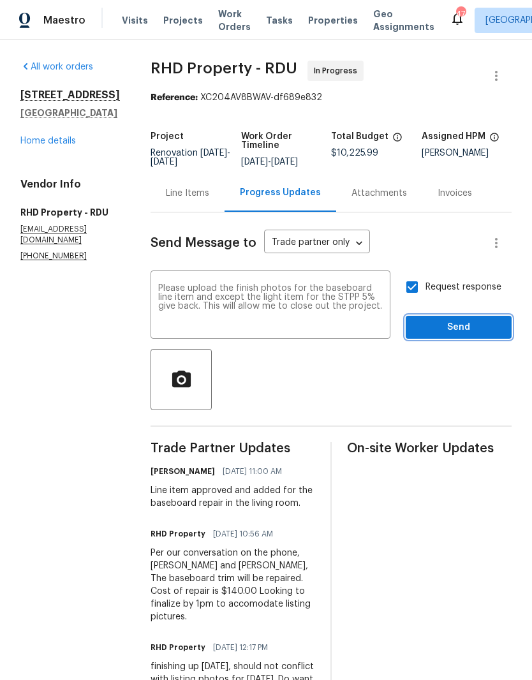
click at [443, 332] on span "Send" at bounding box center [458, 327] width 85 height 16
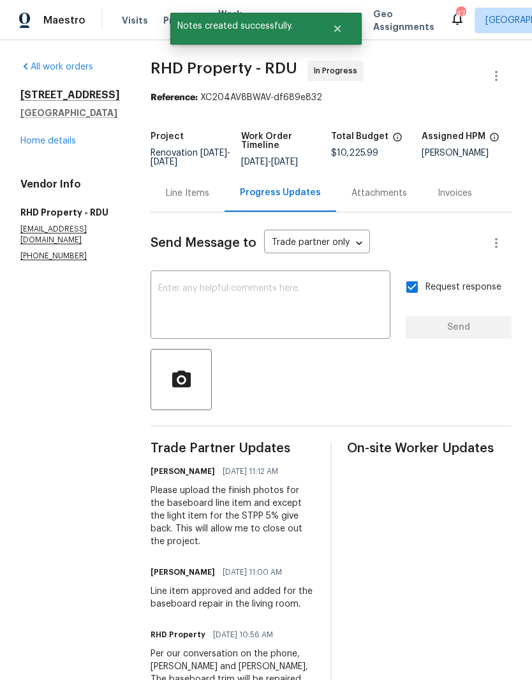
click at [46, 143] on link "Home details" at bounding box center [47, 140] width 55 height 9
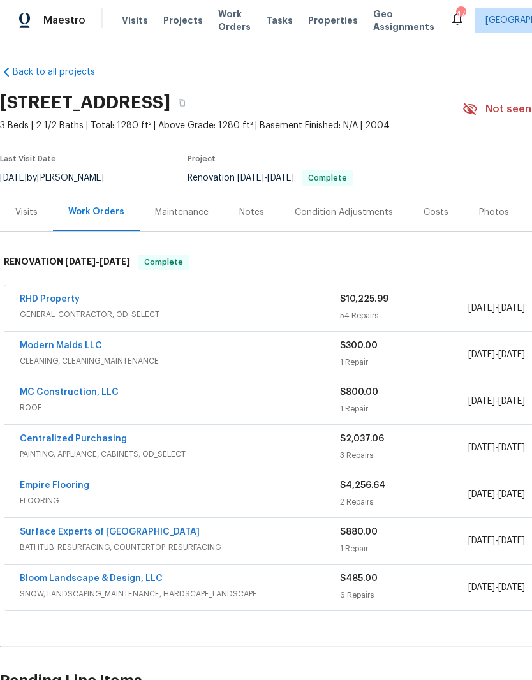
click at [258, 214] on div "Notes" at bounding box center [251, 212] width 25 height 13
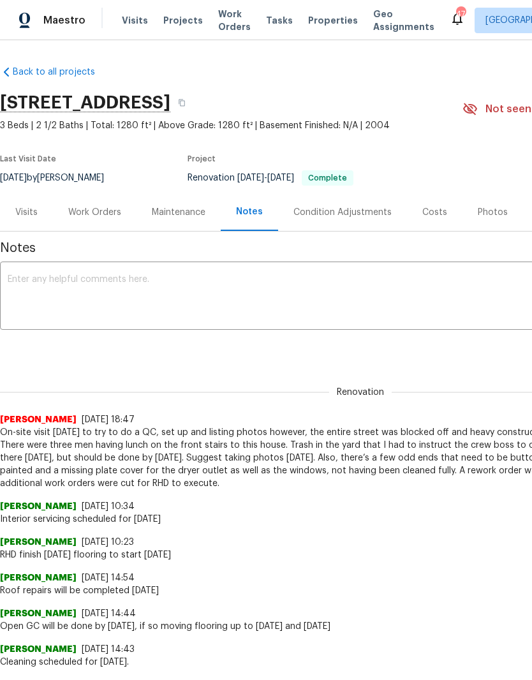
click at [12, 272] on div "x ​" at bounding box center [360, 297] width 721 height 65
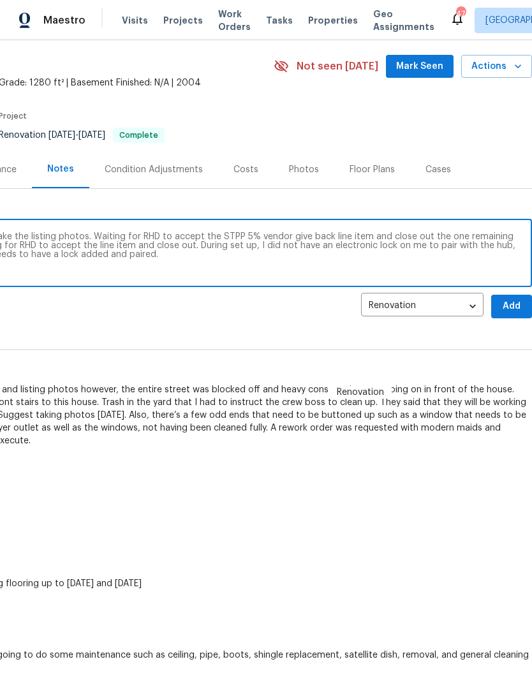
scroll to position [43, 189]
type textarea "On site Friday 9/26 to close out property and take the listing photos. Waiting …"
click at [513, 303] on span "Add" at bounding box center [511, 306] width 20 height 16
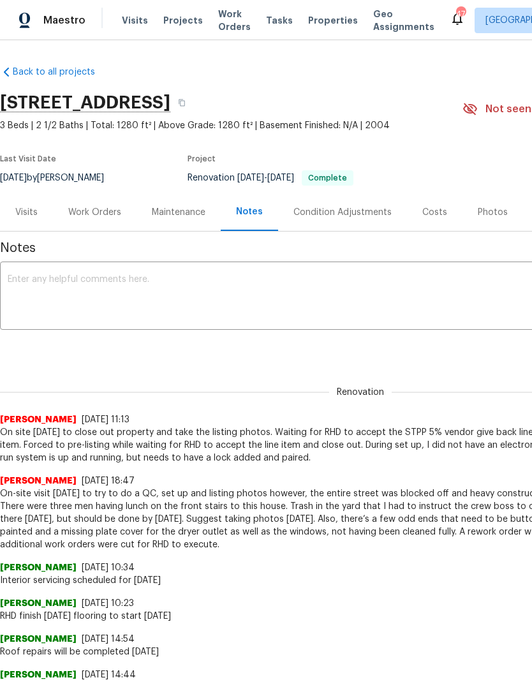
scroll to position [0, 0]
click at [73, 216] on div "Work Orders" at bounding box center [94, 212] width 53 height 13
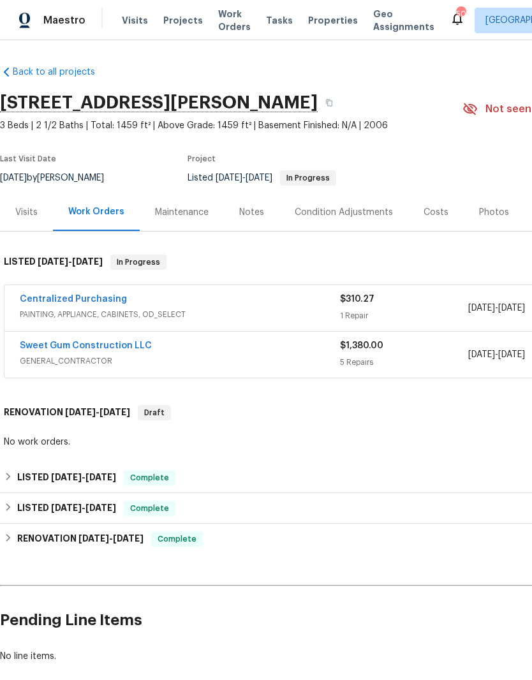
click at [73, 295] on link "Centralized Purchasing" at bounding box center [73, 299] width 107 height 9
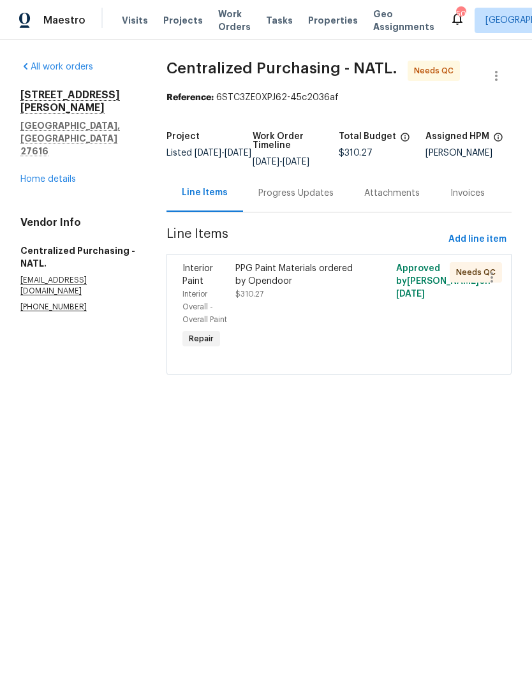
click at [340, 288] on div "PPG Paint Materials ordered by Opendoor" at bounding box center [298, 275] width 126 height 26
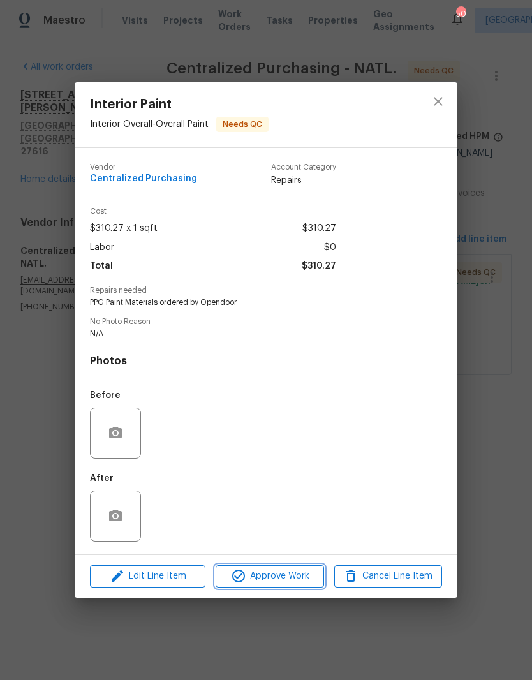
click at [286, 573] on span "Approve Work" at bounding box center [269, 576] width 100 height 16
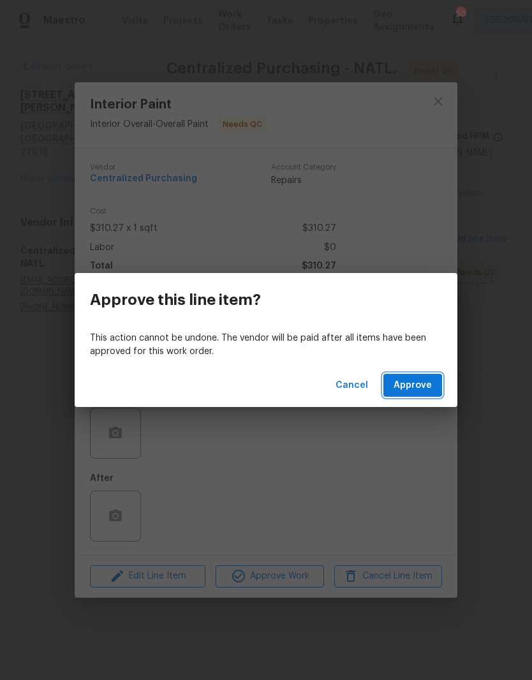
click at [418, 389] on span "Approve" at bounding box center [412, 385] width 38 height 16
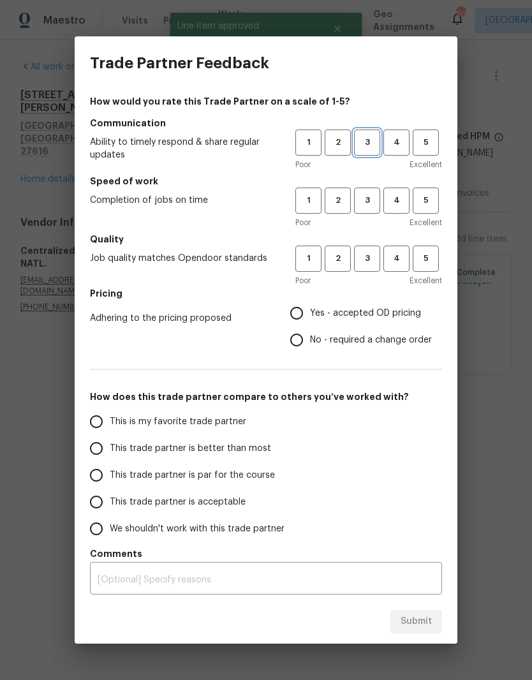
click at [372, 143] on span "3" at bounding box center [367, 142] width 24 height 15
click at [369, 209] on button "3" at bounding box center [367, 200] width 26 height 26
click at [373, 263] on span "3" at bounding box center [367, 258] width 24 height 15
click at [337, 314] on span "Yes - accepted OD pricing" at bounding box center [365, 313] width 111 height 13
click at [310, 314] on input "Yes - accepted OD pricing" at bounding box center [296, 313] width 27 height 27
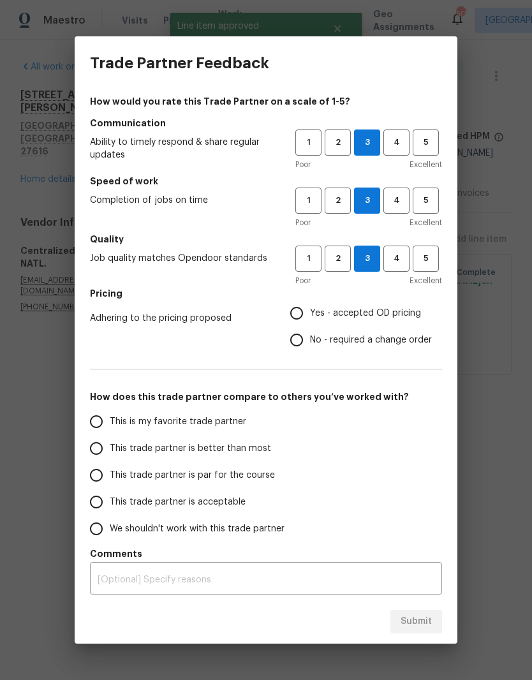
radio input "true"
click at [93, 473] on input "This trade partner is par for the course" at bounding box center [96, 475] width 27 height 27
click at [423, 625] on span "Submit" at bounding box center [415, 621] width 31 height 16
radio input "true"
radio input "false"
